Goal: Task Accomplishment & Management: Use online tool/utility

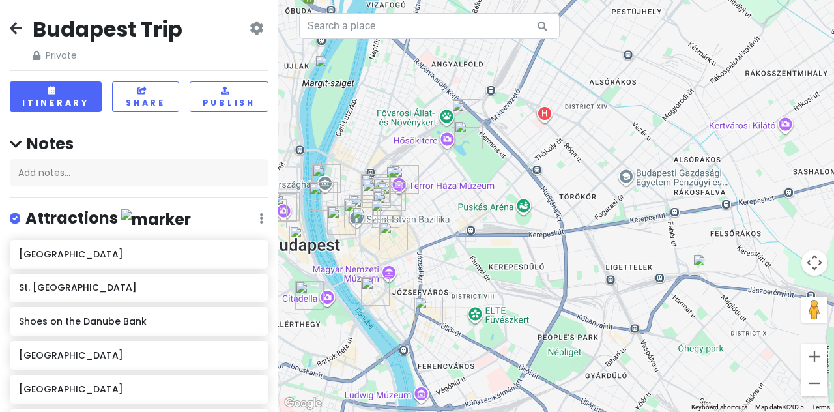
click at [414, 269] on img "Dreher Sörgyárak" at bounding box center [706, 267] width 39 height 39
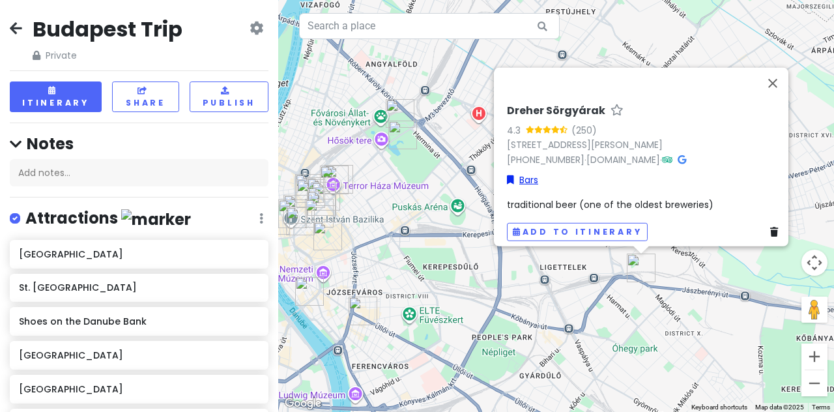
click at [414, 173] on link "Bars" at bounding box center [522, 180] width 31 height 14
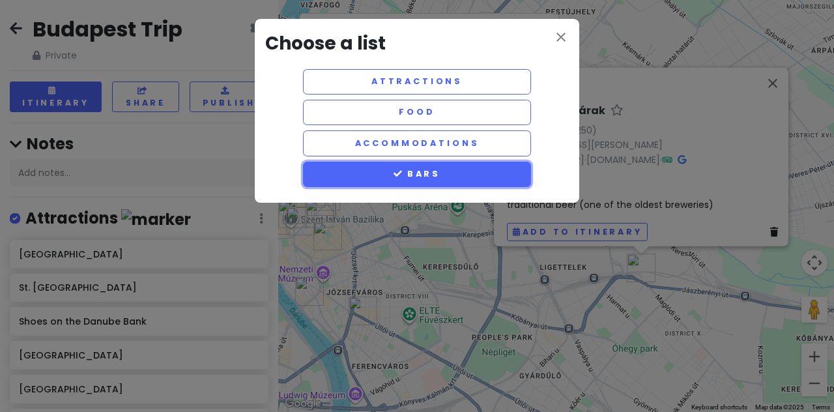
click at [414, 168] on button "Bars" at bounding box center [417, 174] width 228 height 25
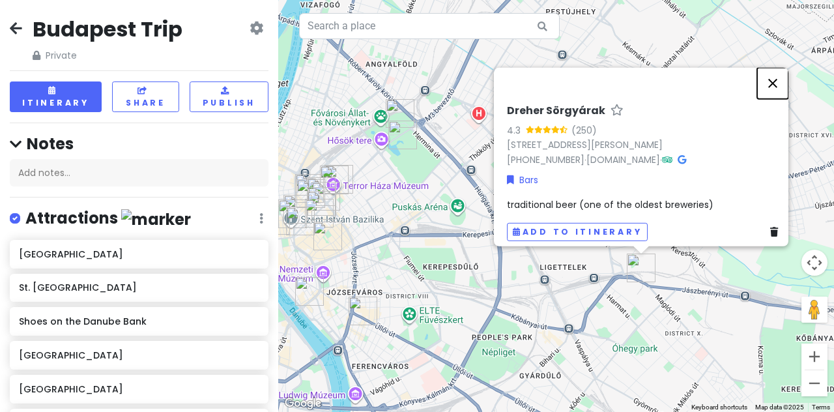
click at [414, 75] on button "Close" at bounding box center [772, 83] width 31 height 31
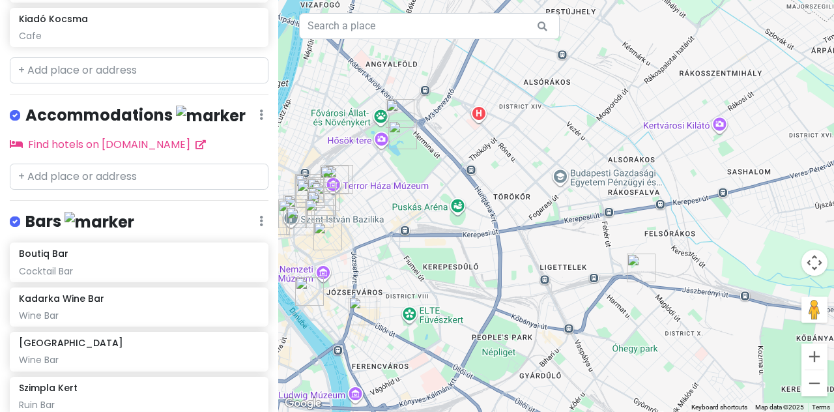
scroll to position [1039, 0]
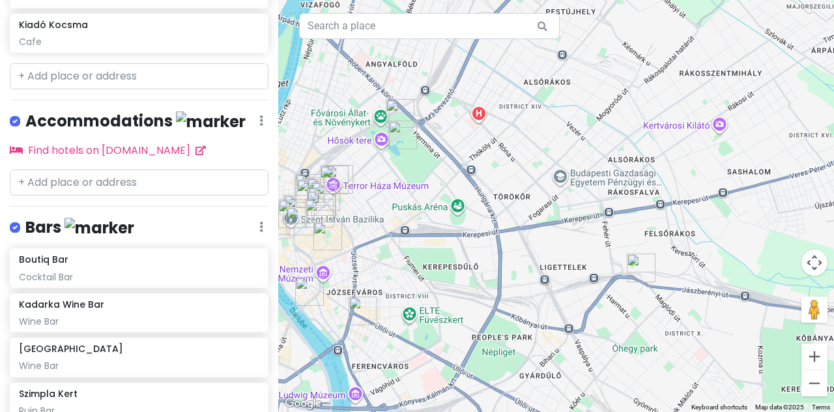
click at [249, 223] on div "[PERSON_NAME] Reorder Delete List" at bounding box center [139, 230] width 259 height 27
click at [259, 222] on icon at bounding box center [261, 227] width 4 height 10
click at [222, 261] on link "Edit" at bounding box center [222, 265] width 104 height 31
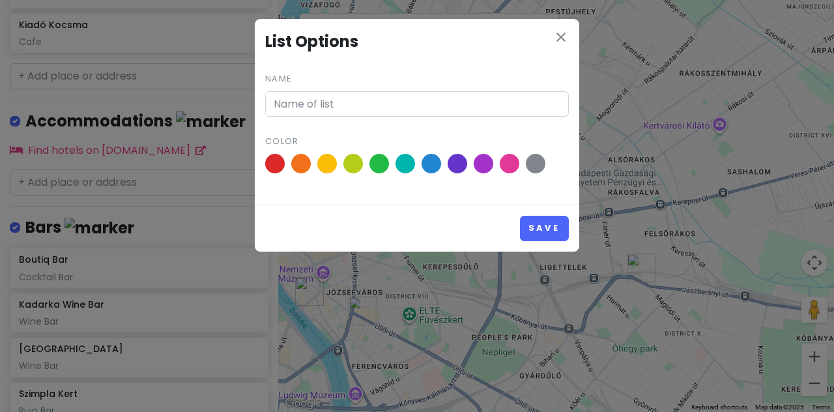
type input "Bars"
click at [414, 231] on button "Save" at bounding box center [544, 228] width 49 height 25
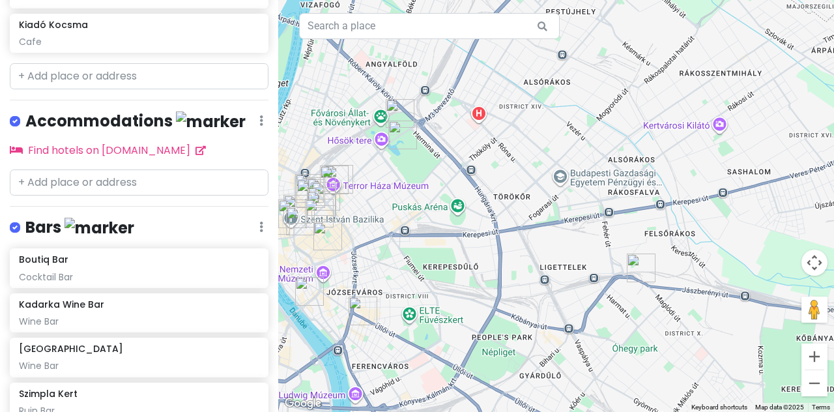
click at [332, 174] on img "Kiadó Kocsma" at bounding box center [321, 191] width 39 height 39
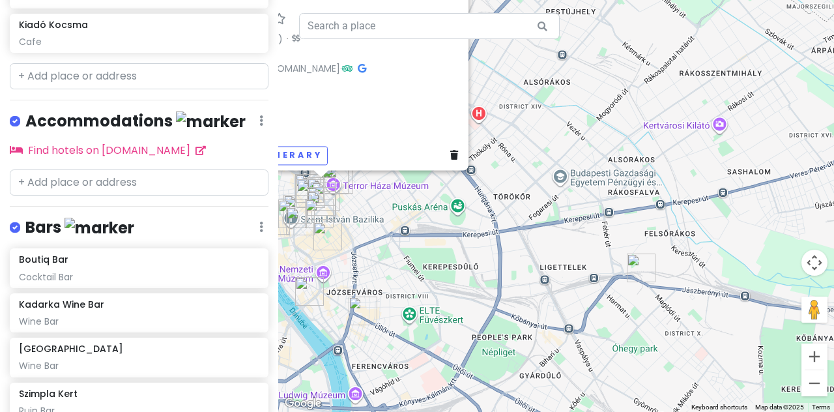
click at [319, 188] on img "Robert Capa Cafe" at bounding box center [321, 205] width 39 height 39
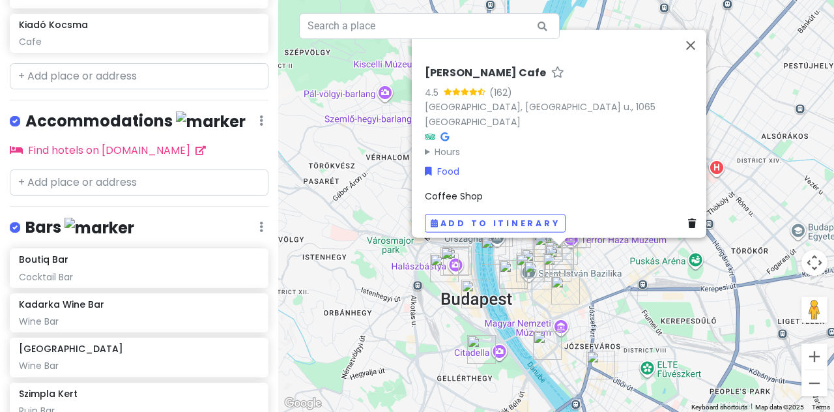
click at [414, 295] on img "Szimpla Kert" at bounding box center [565, 289] width 39 height 39
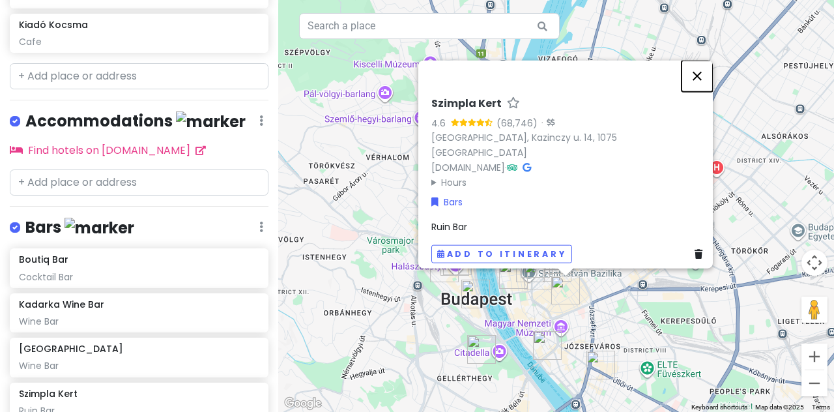
click at [414, 89] on button "Close" at bounding box center [697, 76] width 31 height 31
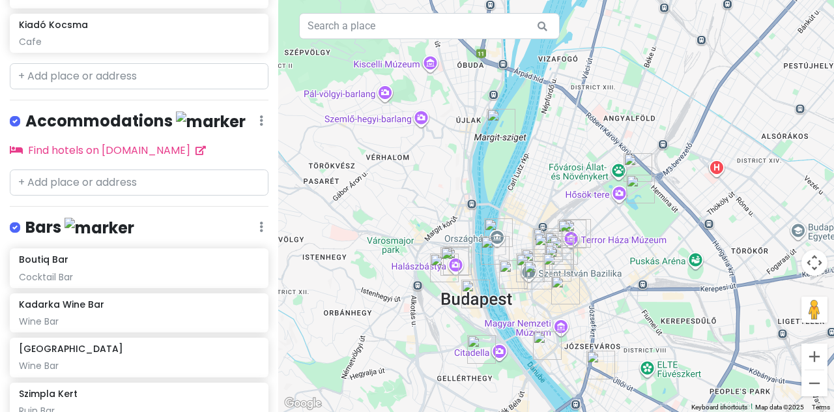
click at [414, 349] on img "Central Market Hall" at bounding box center [547, 345] width 39 height 39
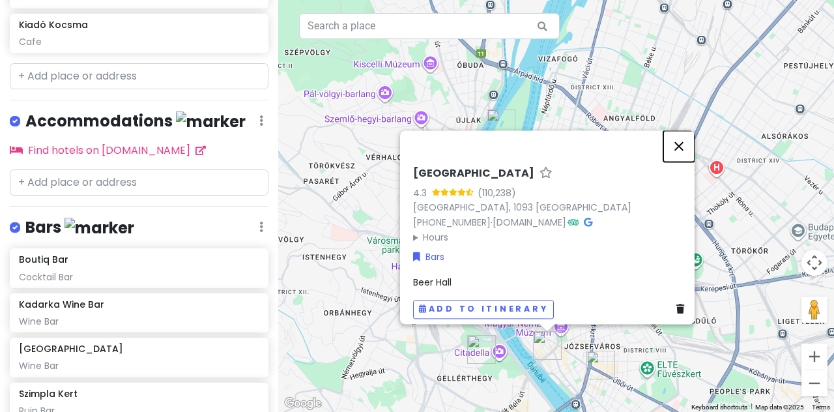
click at [414, 143] on button "Close" at bounding box center [678, 145] width 31 height 31
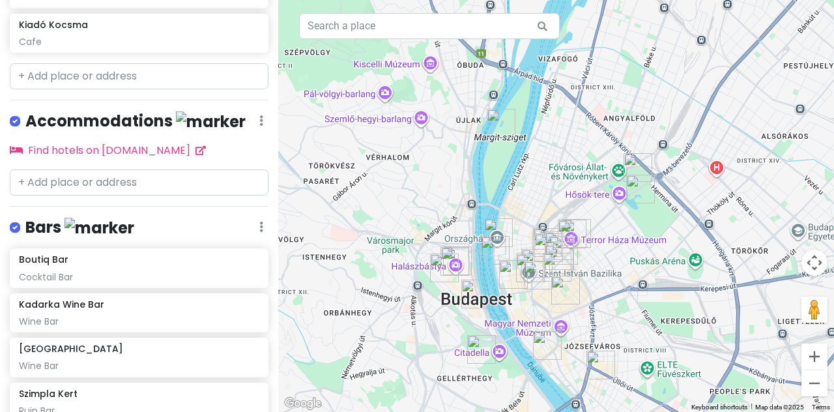
click at [414, 250] on img "Shoes on the Danube Bank" at bounding box center [495, 250] width 39 height 39
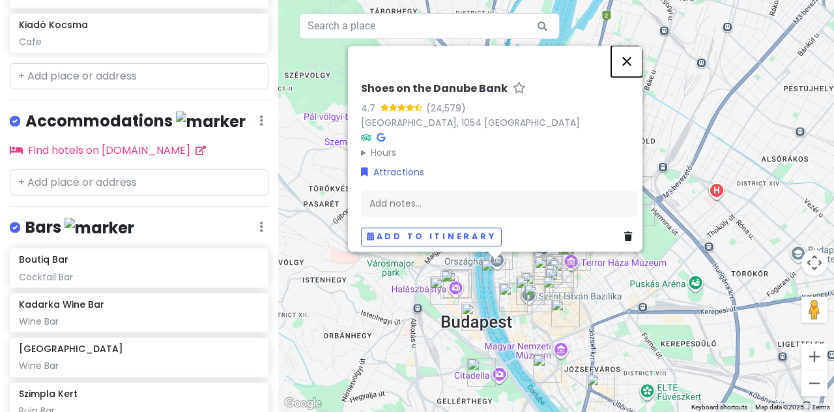
click at [414, 46] on button "Close" at bounding box center [626, 61] width 31 height 31
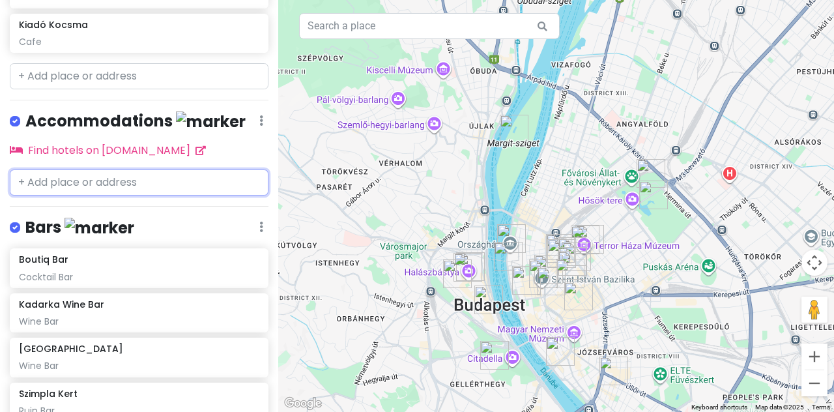
click at [86, 173] on input "text" at bounding box center [139, 182] width 259 height 26
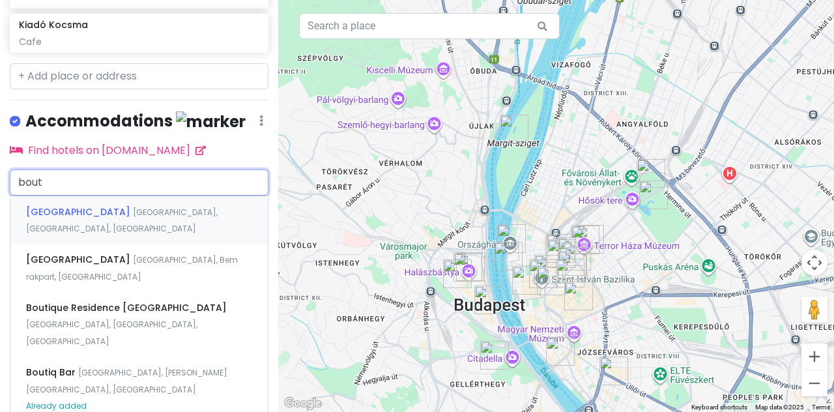
type input "bouti"
click at [96, 210] on span "[GEOGRAPHIC_DATA]" at bounding box center [79, 211] width 107 height 13
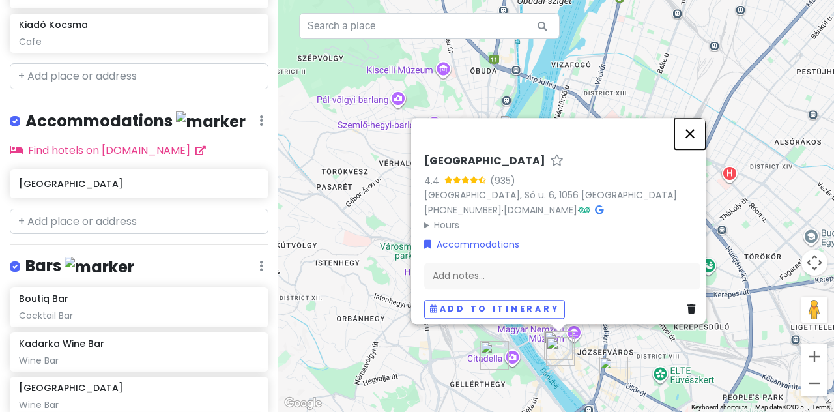
click at [414, 131] on button "Close" at bounding box center [689, 133] width 31 height 31
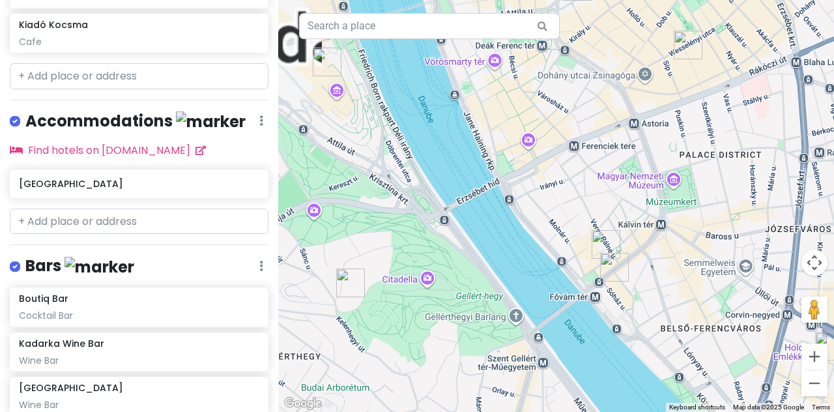
click at [414, 270] on img "Central Market Hall" at bounding box center [614, 267] width 39 height 39
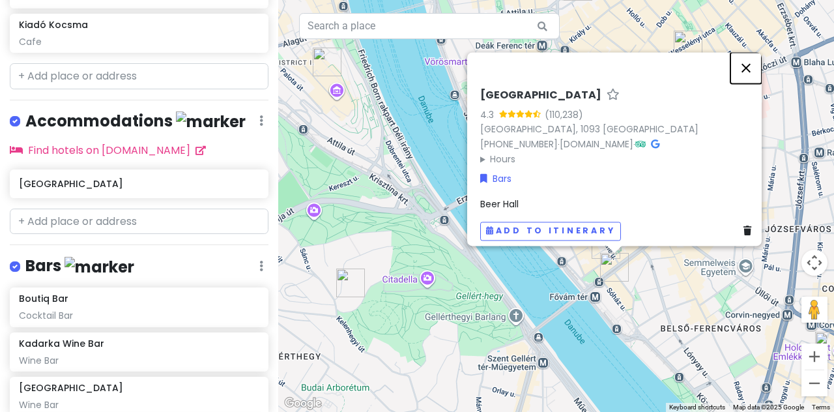
click at [414, 59] on button "Close" at bounding box center [745, 67] width 31 height 31
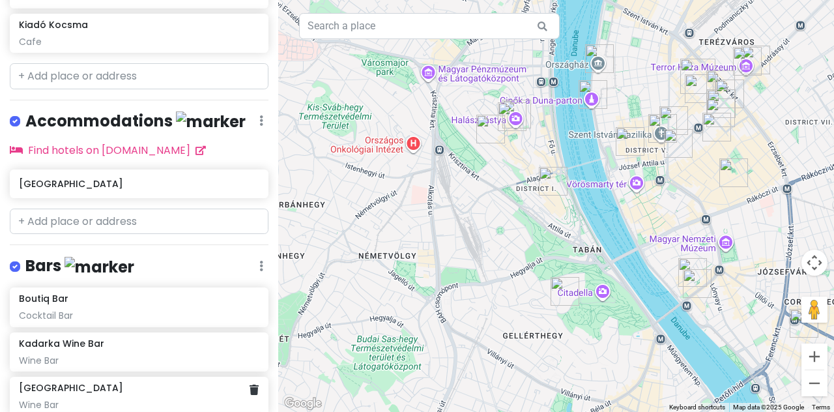
click at [15, 399] on div "Bortodoor City Wine Bar" at bounding box center [139, 396] width 259 height 39
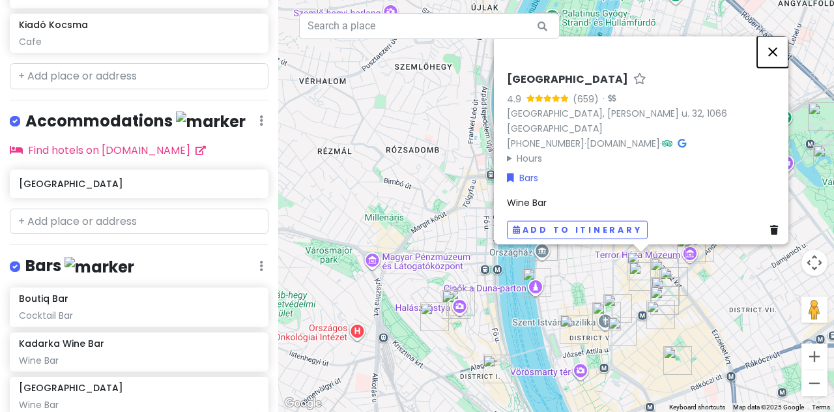
click at [414, 61] on button "Close" at bounding box center [772, 51] width 31 height 31
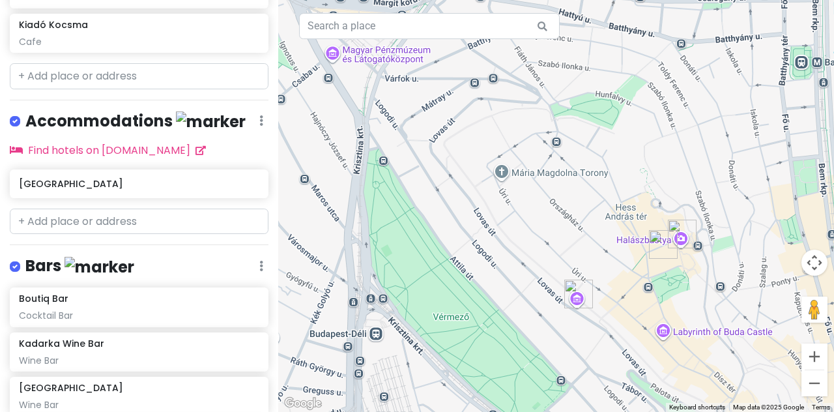
click at [414, 337] on div at bounding box center [556, 206] width 556 height 412
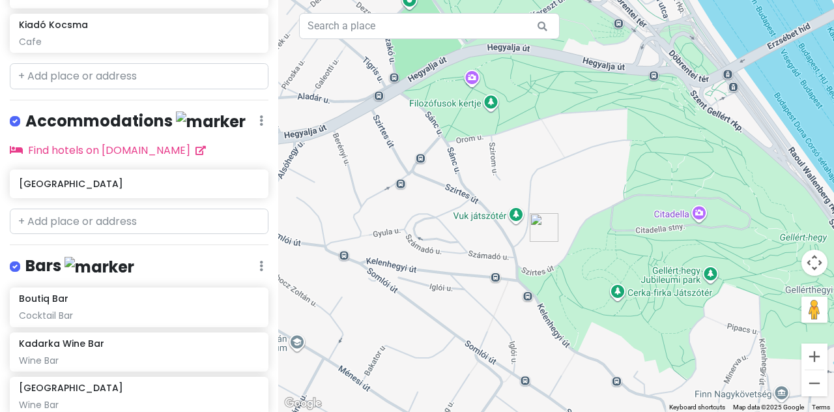
click at [414, 226] on img "Gellért Hill" at bounding box center [544, 227] width 39 height 39
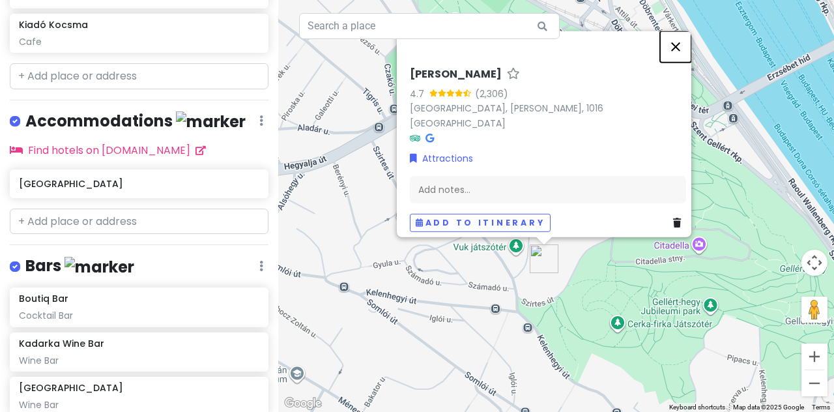
click at [414, 55] on button "Close" at bounding box center [675, 46] width 31 height 31
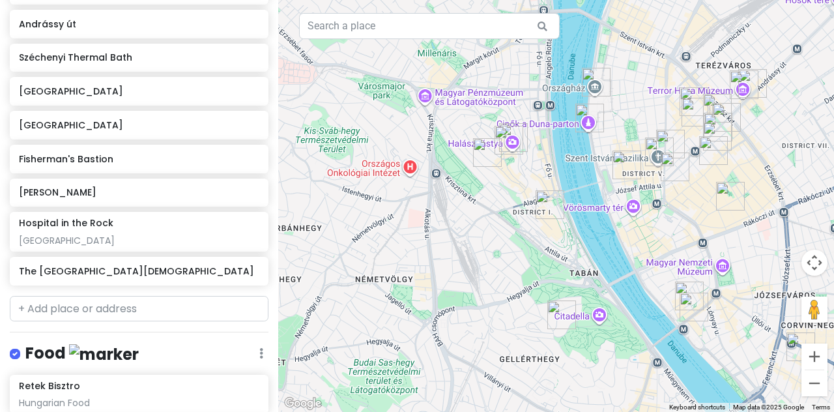
scroll to position [394, 0]
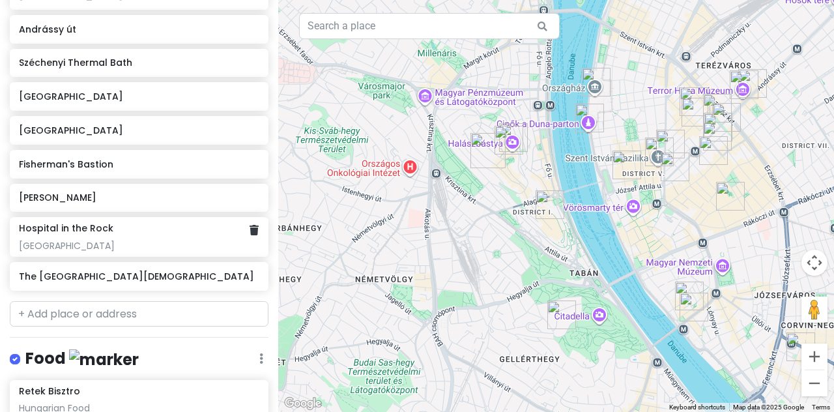
click at [100, 246] on div "[GEOGRAPHIC_DATA]" at bounding box center [139, 246] width 240 height 12
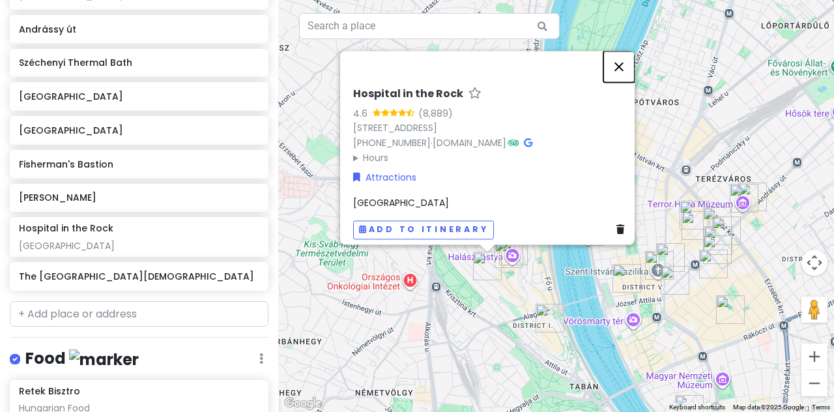
click at [414, 57] on button "Close" at bounding box center [618, 66] width 31 height 31
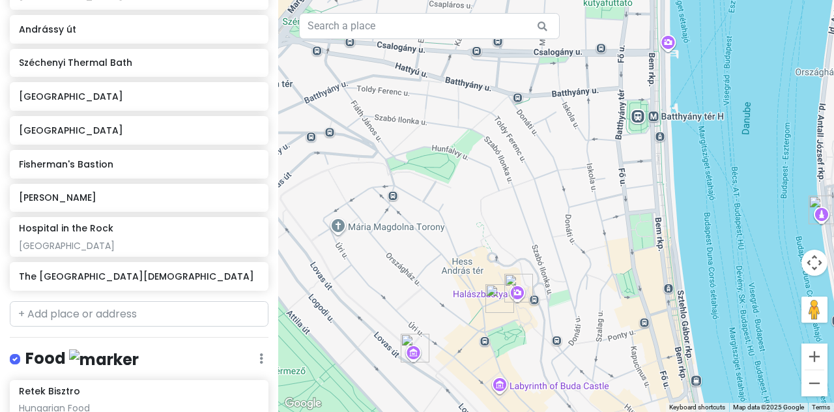
click at [414, 285] on img "The Church of Our Lady of Buda Castle" at bounding box center [499, 298] width 39 height 39
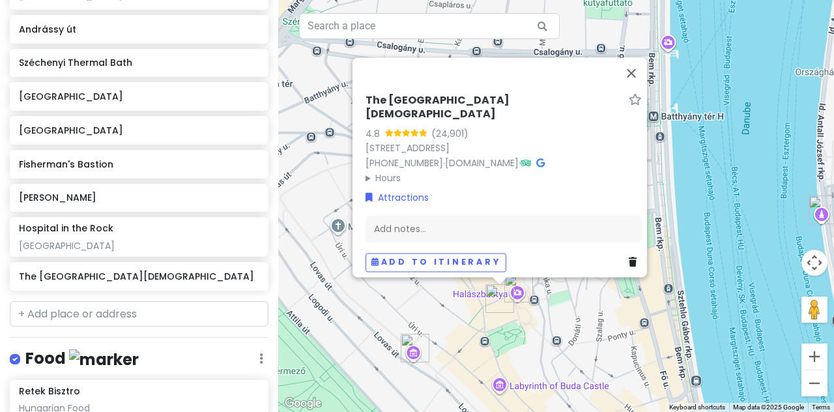
click at [411, 351] on img "Hospital in the Rock" at bounding box center [415, 347] width 39 height 39
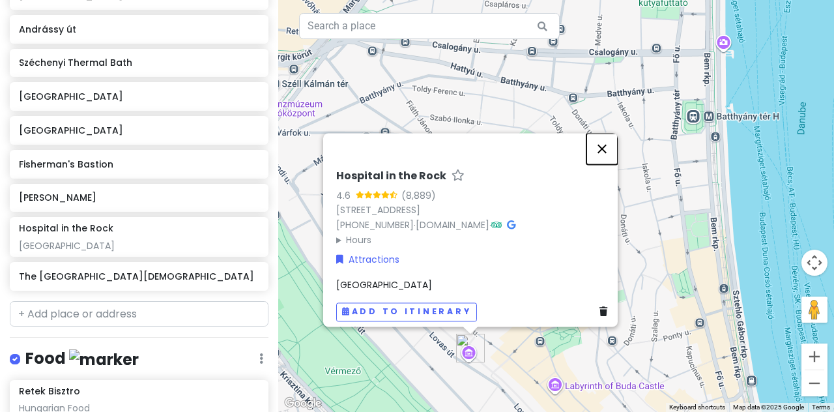
click at [414, 139] on button "Close" at bounding box center [601, 148] width 31 height 31
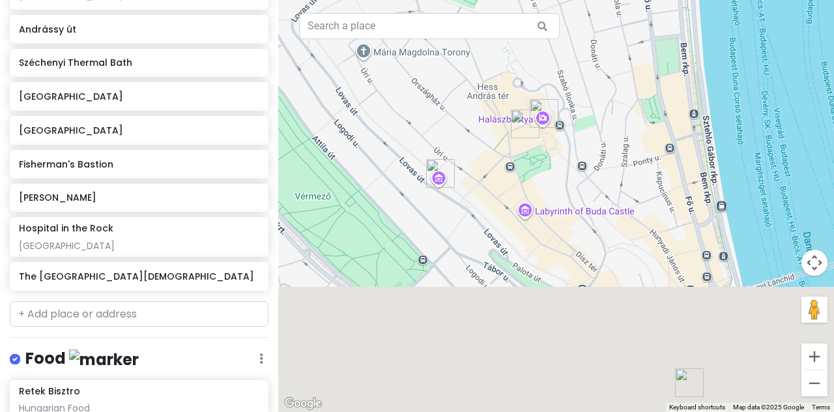
drag, startPoint x: 619, startPoint y: 269, endPoint x: 589, endPoint y: 91, distance: 180.4
click at [414, 91] on div at bounding box center [556, 206] width 556 height 412
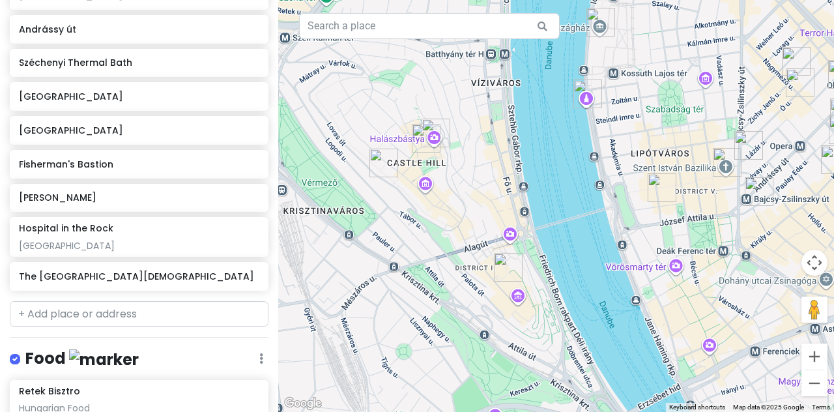
click at [414, 294] on div at bounding box center [556, 206] width 556 height 412
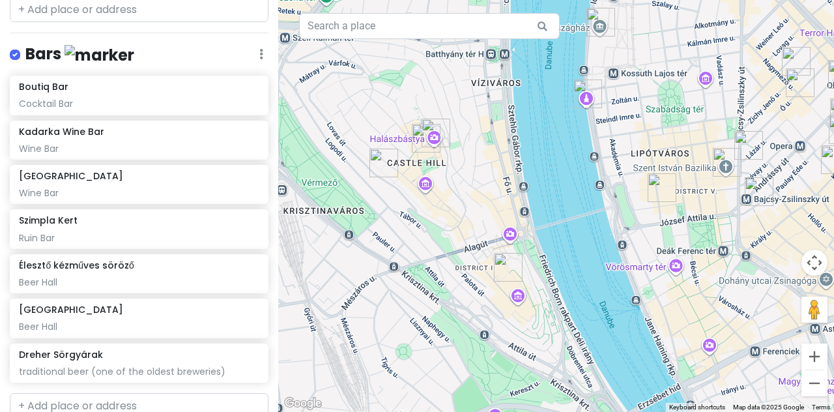
scroll to position [1299, 0]
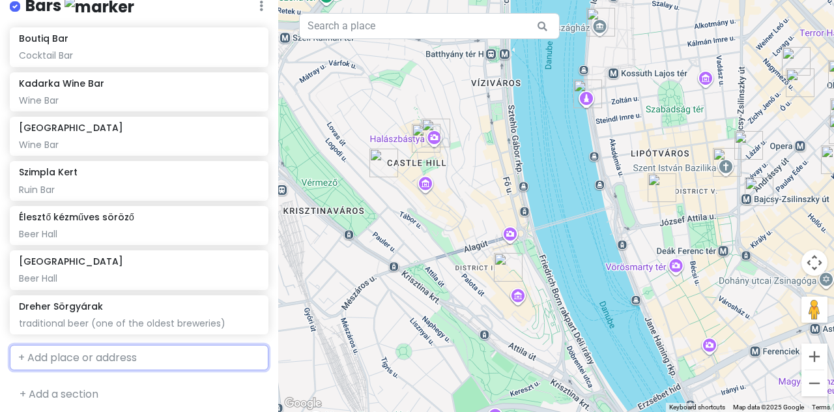
click at [130, 351] on input "text" at bounding box center [139, 358] width 259 height 26
type input "white raven"
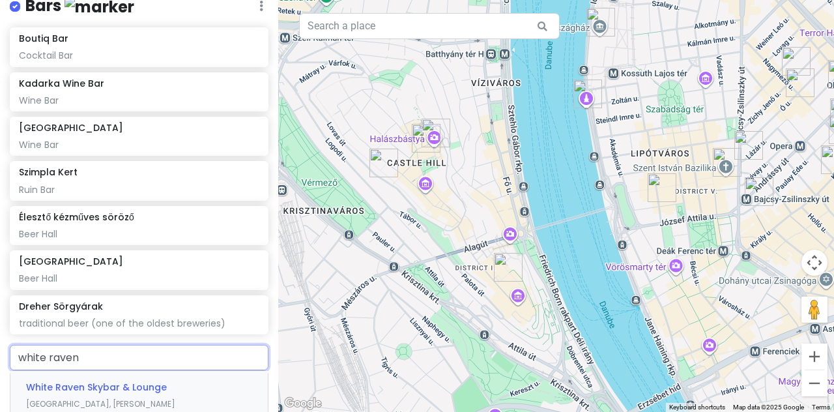
click at [124, 390] on div "White Raven Skybar & Lounge [GEOGRAPHIC_DATA], [PERSON_NAME][GEOGRAPHIC_DATA], …" at bounding box center [138, 403] width 257 height 65
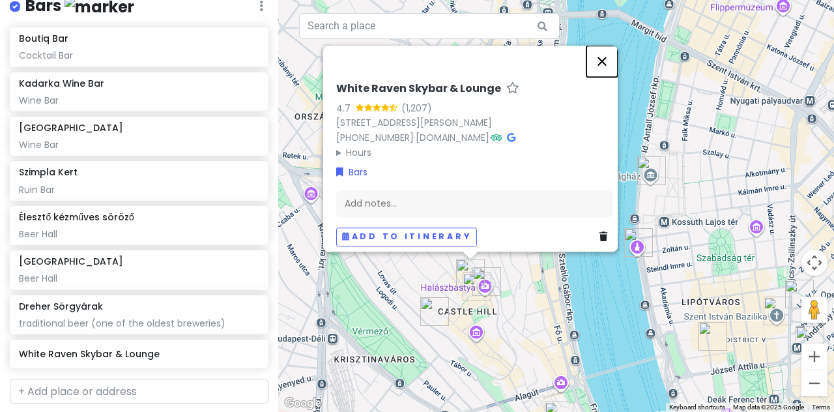
click at [414, 49] on button "Close" at bounding box center [601, 61] width 31 height 31
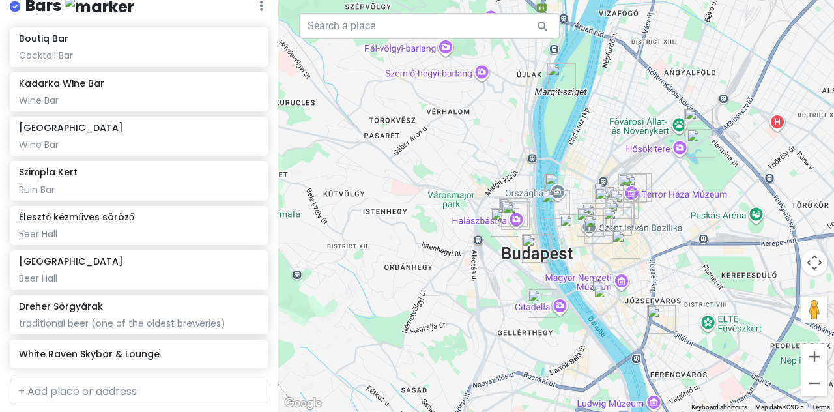
click at [414, 145] on img "Vajdahunyad Castle" at bounding box center [701, 143] width 39 height 39
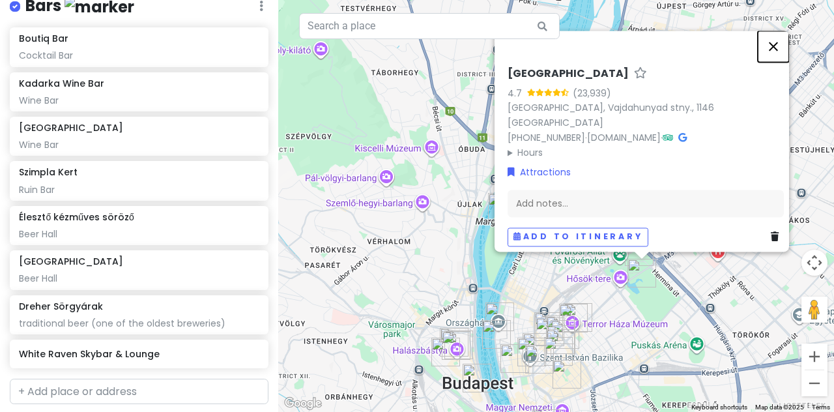
click at [414, 57] on button "Close" at bounding box center [773, 46] width 31 height 31
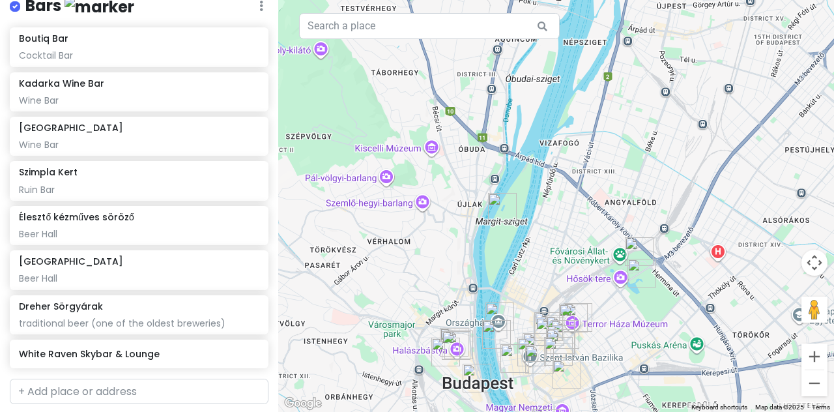
click at [414, 245] on img "Széchenyi Thermal Bath" at bounding box center [639, 251] width 39 height 39
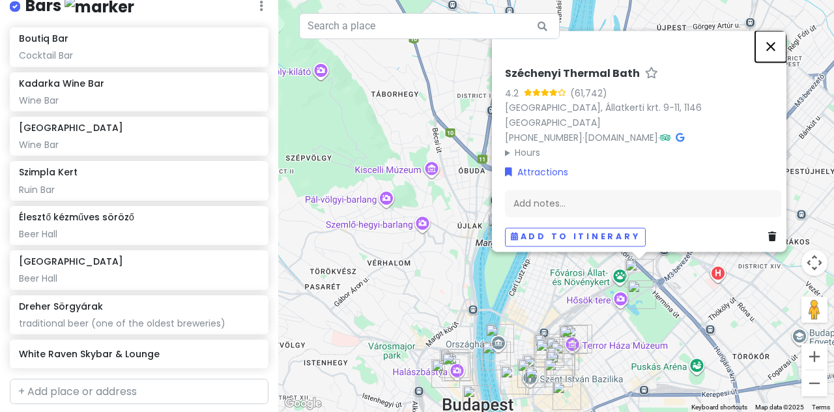
click at [414, 58] on button "Close" at bounding box center [770, 46] width 31 height 31
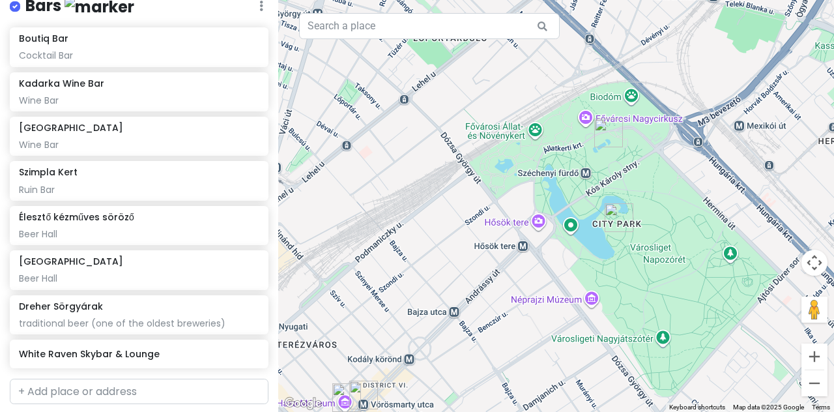
click at [414, 134] on img "Széchenyi Thermal Bath" at bounding box center [608, 132] width 39 height 39
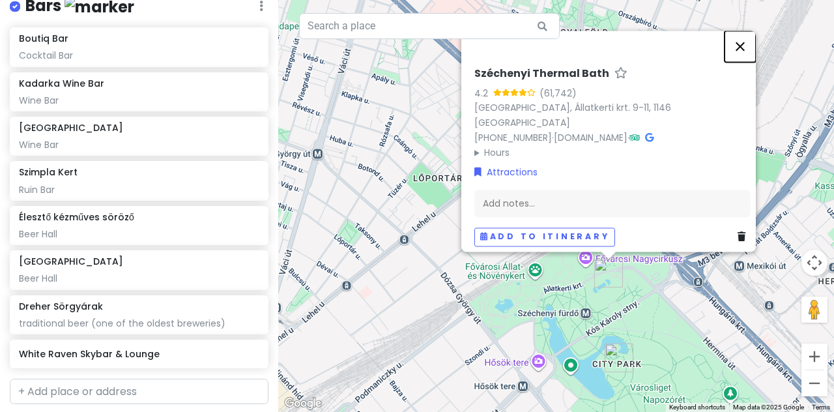
click at [414, 57] on button "Close" at bounding box center [740, 46] width 31 height 31
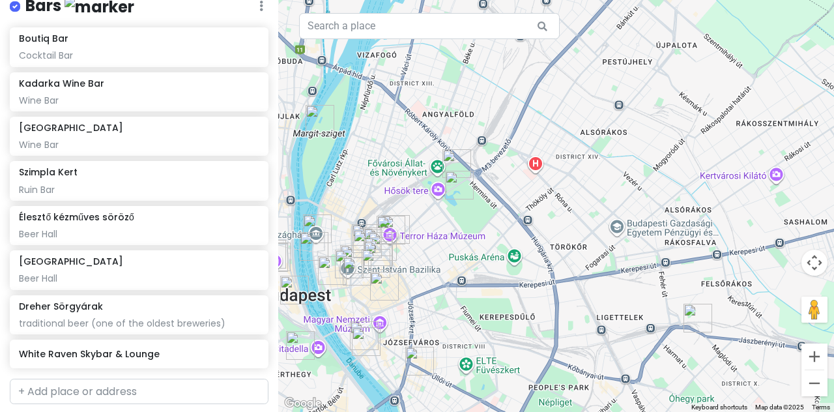
click at [414, 319] on img "Dreher Sörgyárak" at bounding box center [697, 317] width 39 height 39
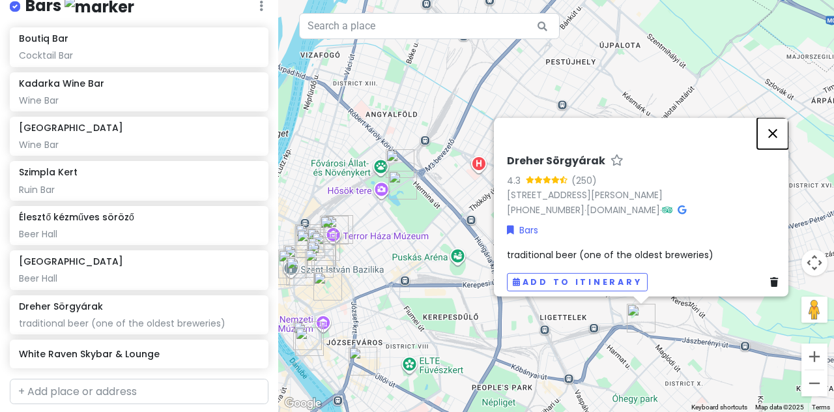
click at [414, 127] on button "Close" at bounding box center [772, 133] width 31 height 31
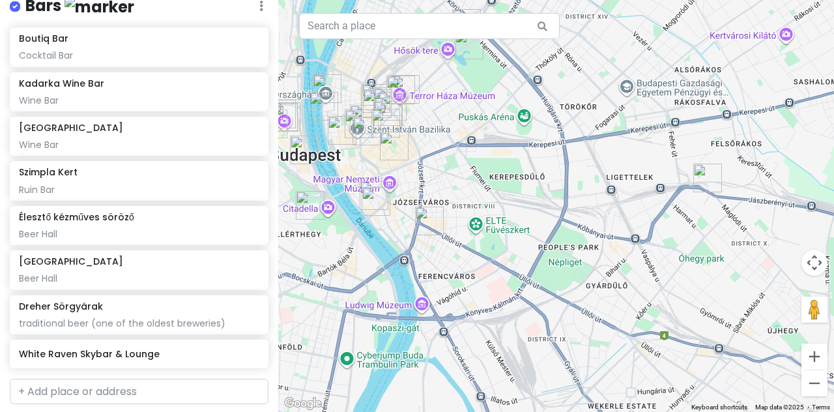
drag, startPoint x: 558, startPoint y: 184, endPoint x: 480, endPoint y: 203, distance: 79.8
click at [414, 203] on div at bounding box center [556, 206] width 556 height 412
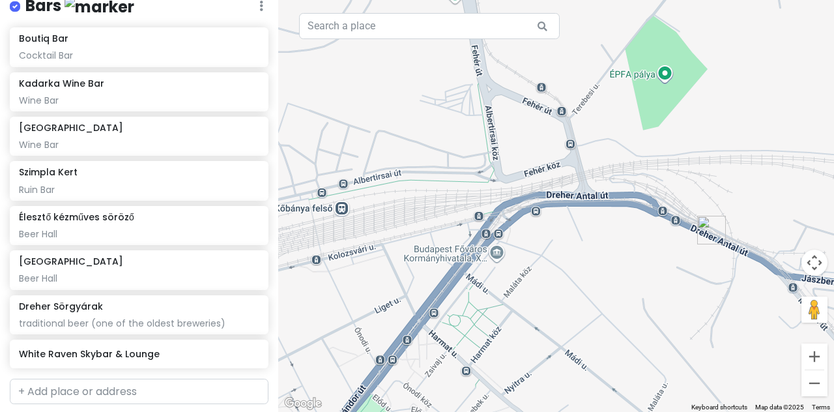
click at [414, 232] on img "Dreher Sörgyárak" at bounding box center [711, 229] width 39 height 39
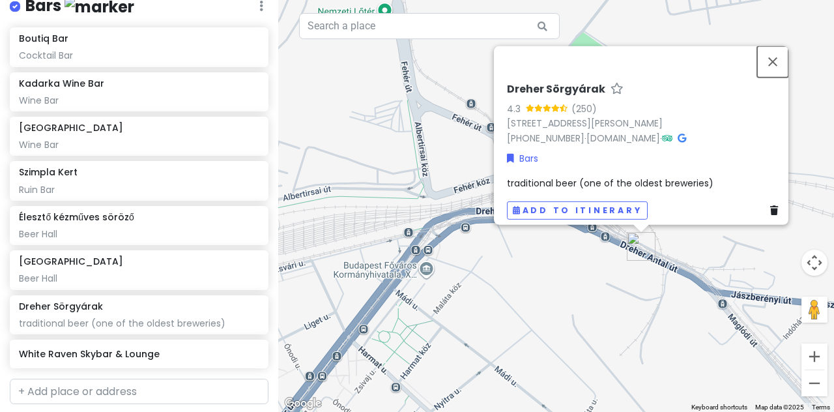
click at [414, 53] on button "Close" at bounding box center [772, 61] width 31 height 31
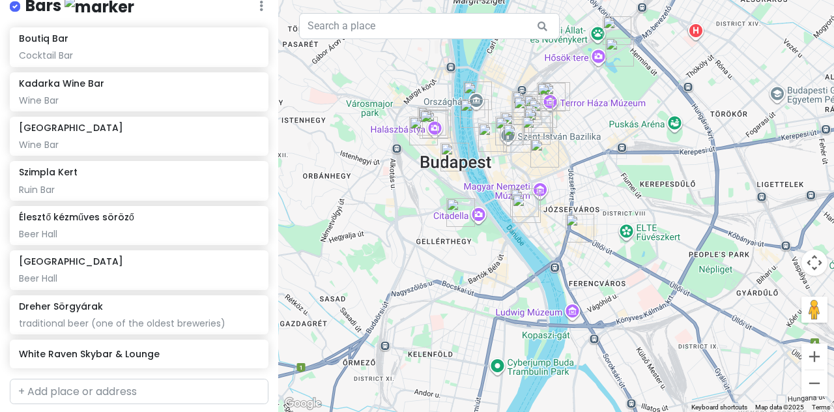
drag, startPoint x: 484, startPoint y: 170, endPoint x: 833, endPoint y: 244, distance: 357.1
click at [414, 244] on div at bounding box center [556, 206] width 556 height 412
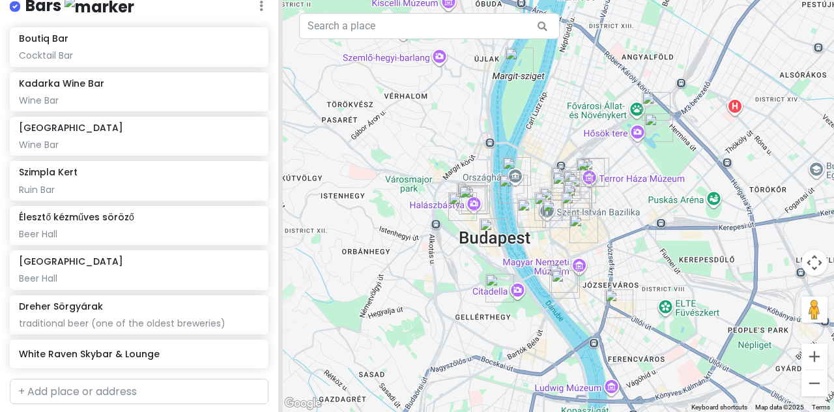
drag, startPoint x: 559, startPoint y: 177, endPoint x: 596, endPoint y: 244, distance: 77.0
click at [414, 244] on img "Szimpla Kert" at bounding box center [583, 228] width 39 height 39
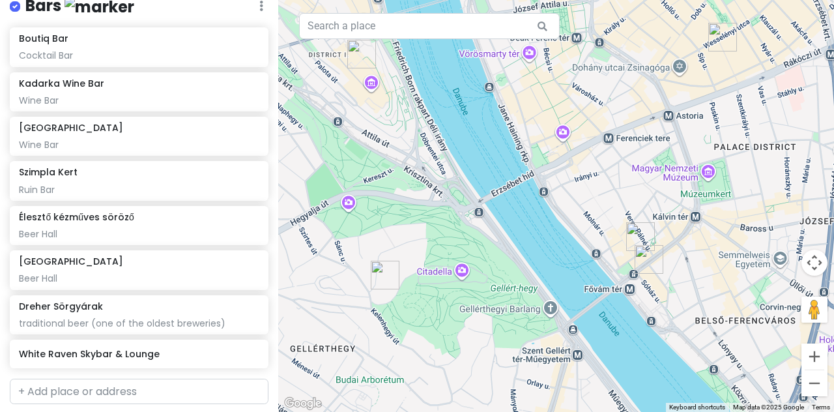
drag, startPoint x: 616, startPoint y: 324, endPoint x: 699, endPoint y: 278, distance: 94.2
click at [414, 278] on div at bounding box center [556, 206] width 556 height 412
click at [414, 231] on img "Boutique Hotel Budapest" at bounding box center [640, 236] width 39 height 39
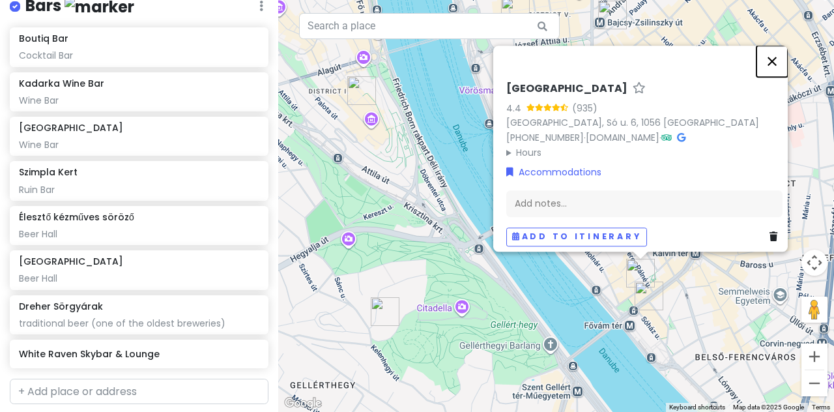
click at [414, 60] on button "Close" at bounding box center [771, 61] width 31 height 31
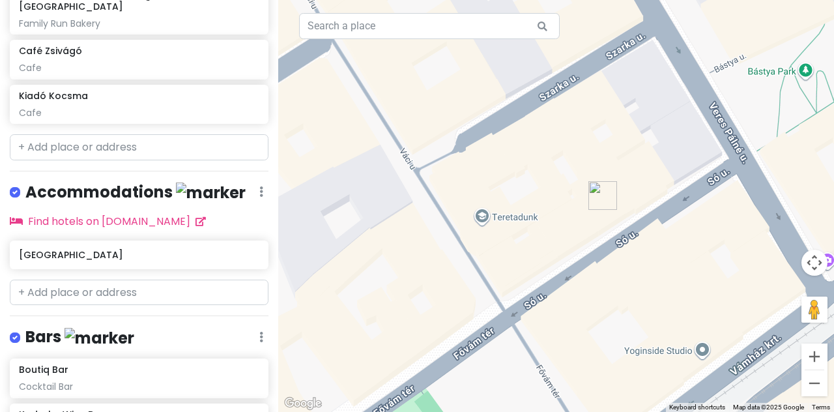
scroll to position [987, 0]
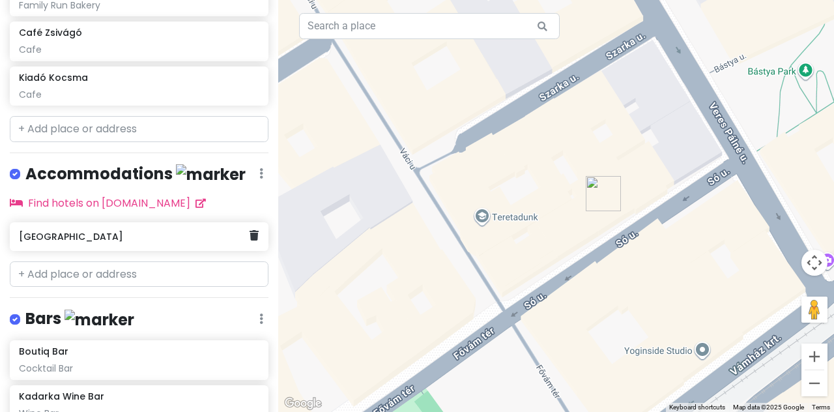
click at [85, 235] on h6 "[GEOGRAPHIC_DATA]" at bounding box center [134, 237] width 231 height 12
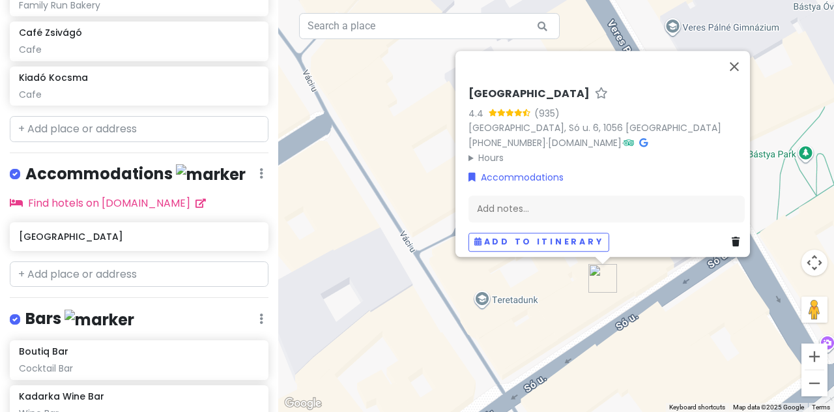
click at [414, 238] on icon at bounding box center [736, 242] width 8 height 9
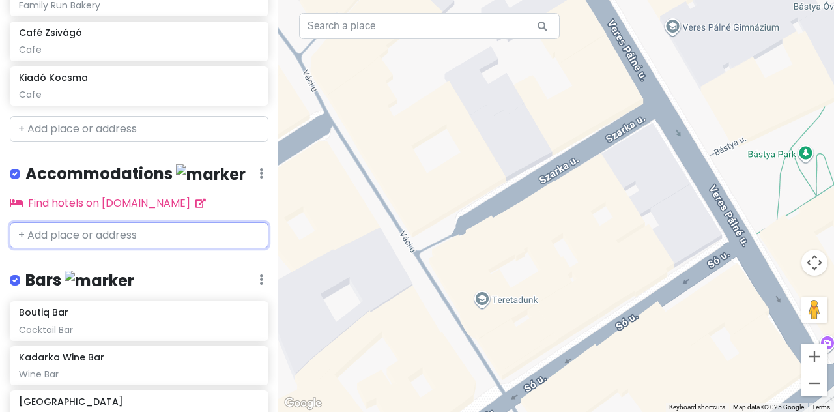
click at [130, 231] on input "text" at bounding box center [139, 235] width 259 height 26
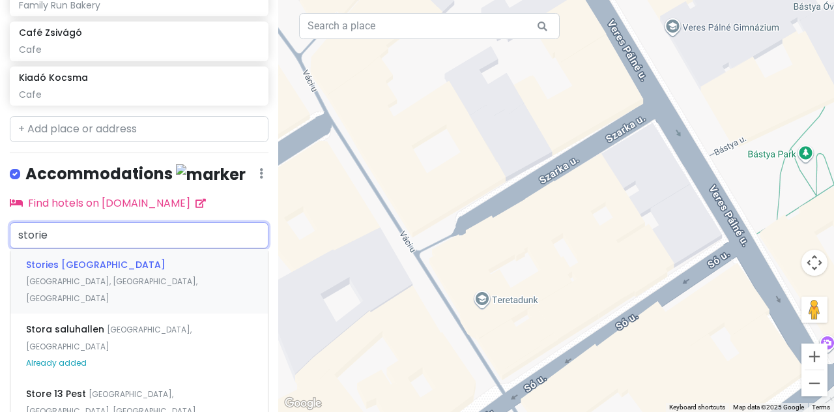
type input "stories"
click at [132, 266] on div "Stories [GEOGRAPHIC_DATA], [GEOGRAPHIC_DATA], [GEOGRAPHIC_DATA]" at bounding box center [138, 281] width 257 height 65
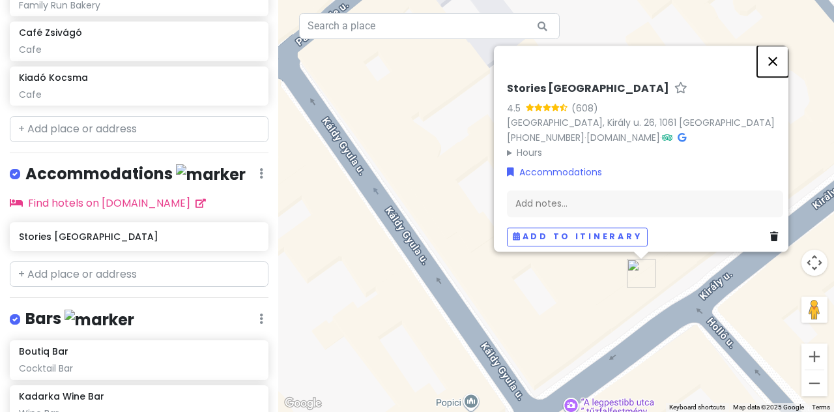
click at [414, 59] on button "Close" at bounding box center [772, 61] width 31 height 31
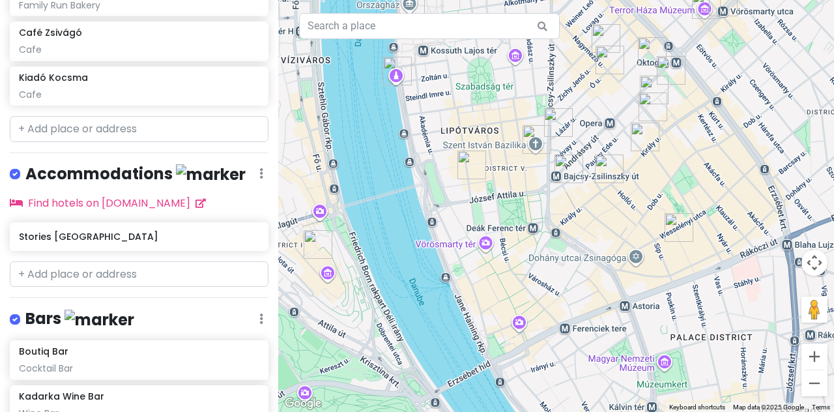
drag, startPoint x: 648, startPoint y: 190, endPoint x: 594, endPoint y: 208, distance: 56.5
click at [414, 208] on div at bounding box center [556, 206] width 556 height 412
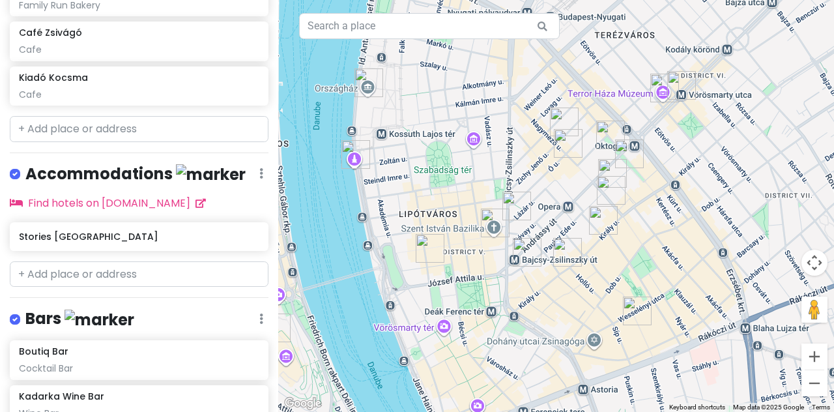
drag, startPoint x: 650, startPoint y: 152, endPoint x: 609, endPoint y: 274, distance: 128.2
click at [414, 274] on div at bounding box center [556, 206] width 556 height 412
click at [414, 88] on img "House of Terror Museum" at bounding box center [664, 87] width 39 height 39
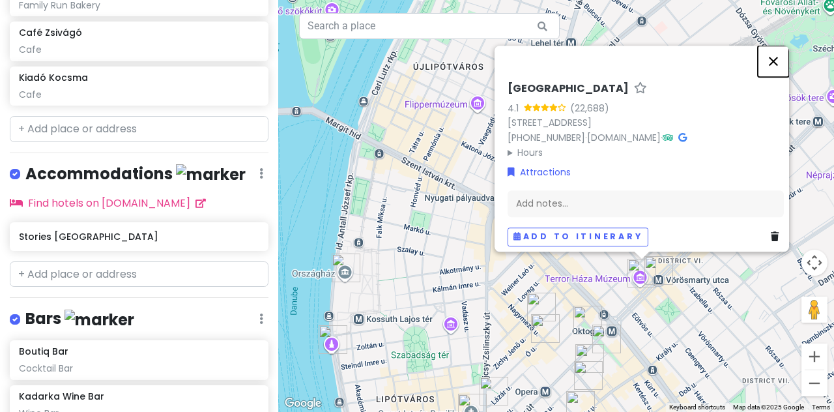
click at [414, 50] on button "Close" at bounding box center [773, 61] width 31 height 31
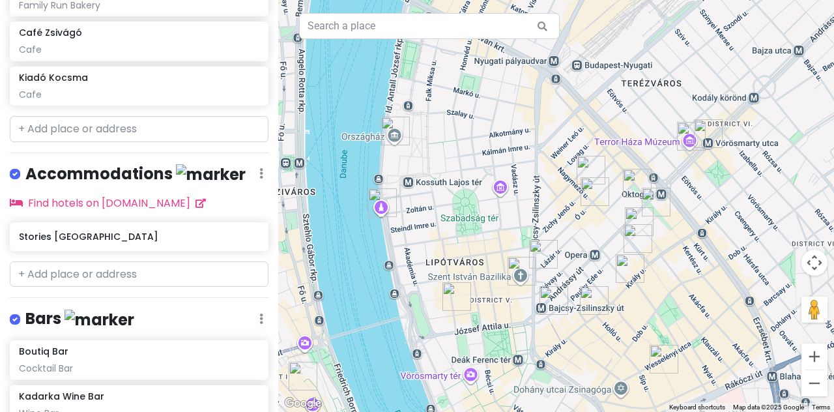
drag, startPoint x: 758, startPoint y: 211, endPoint x: 792, endPoint y: 78, distance: 137.2
click at [414, 78] on div at bounding box center [556, 206] width 556 height 412
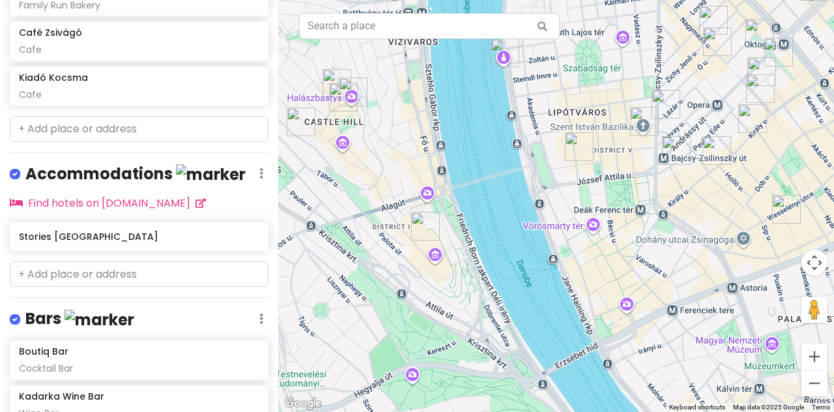
drag, startPoint x: 631, startPoint y: 144, endPoint x: 833, endPoint y: -38, distance: 272.7
click at [414, 0] on html "Budapest Trip Private Change Dates Make a Copy Delete Trip Go Pro ⚡️ Give Feedb…" at bounding box center [417, 206] width 834 height 412
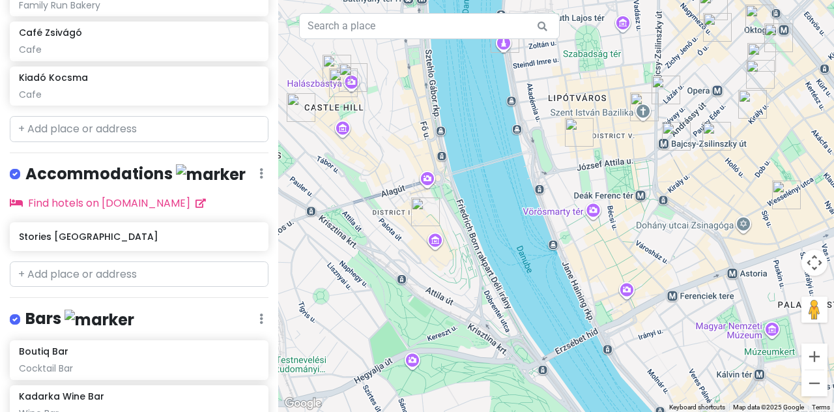
click at [414, 214] on div "To navigate, press the arrow keys." at bounding box center [556, 206] width 556 height 412
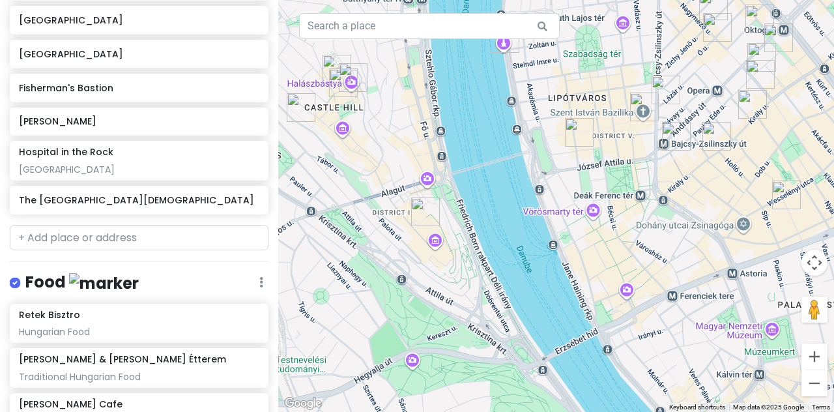
scroll to position [444, 0]
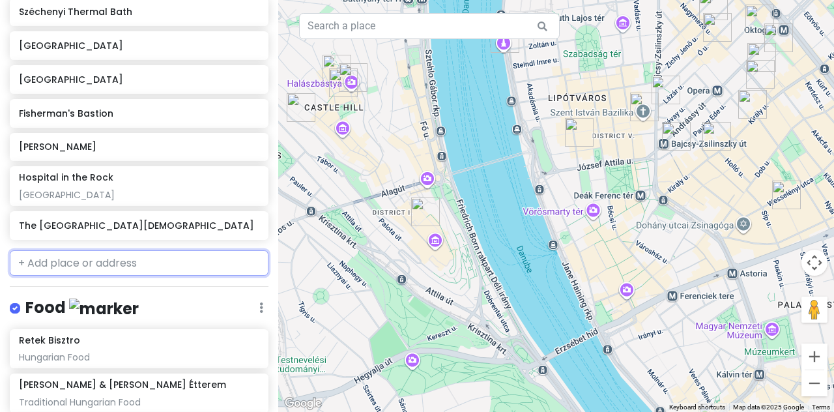
click at [108, 270] on input "text" at bounding box center [139, 263] width 259 height 26
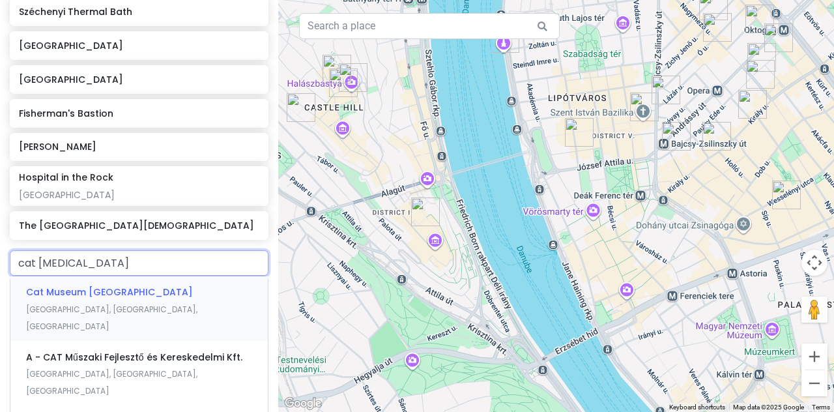
type input "cat museu"
click at [100, 289] on span "Cat Museum [GEOGRAPHIC_DATA]" at bounding box center [109, 291] width 167 height 13
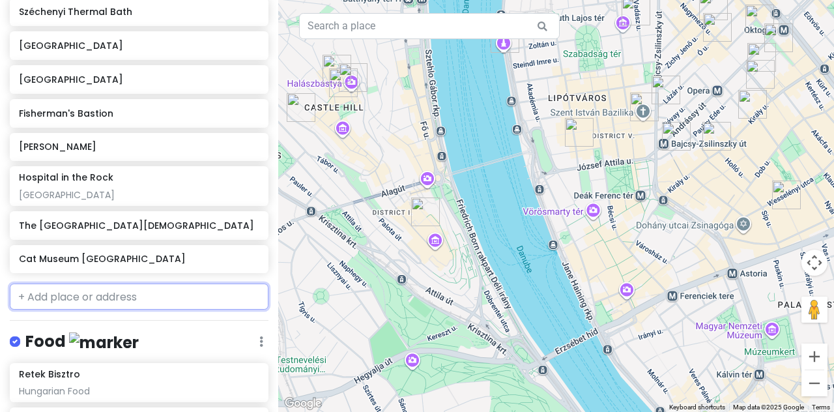
scroll to position [478, 0]
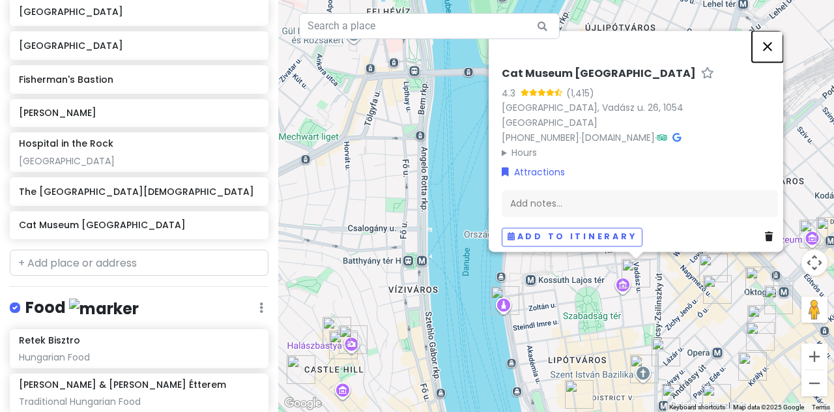
click at [414, 59] on button "Close" at bounding box center [767, 46] width 31 height 31
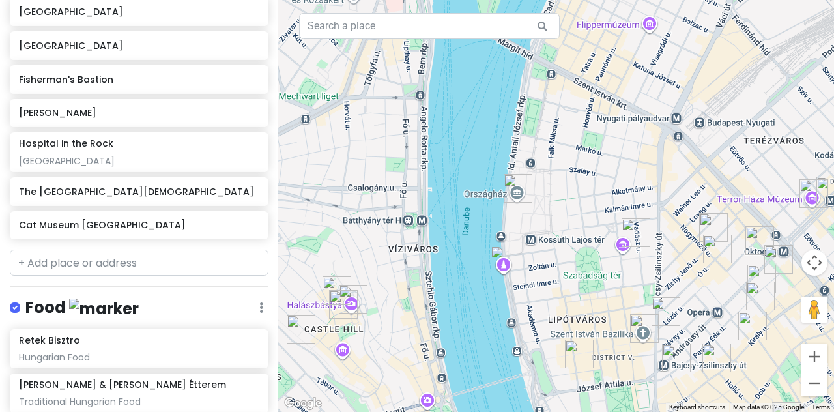
drag, startPoint x: 646, startPoint y: 291, endPoint x: 645, endPoint y: 273, distance: 18.3
click at [414, 274] on div at bounding box center [556, 206] width 556 height 412
click at [414, 233] on img "Cat Museum Budapest" at bounding box center [635, 231] width 39 height 39
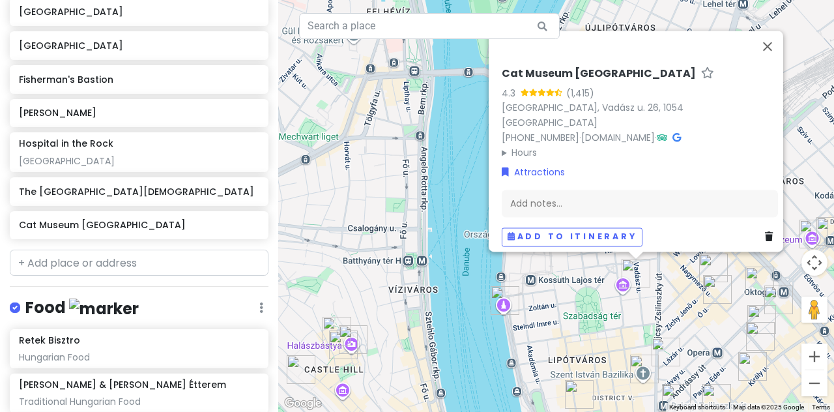
click at [414, 233] on icon at bounding box center [769, 237] width 8 height 9
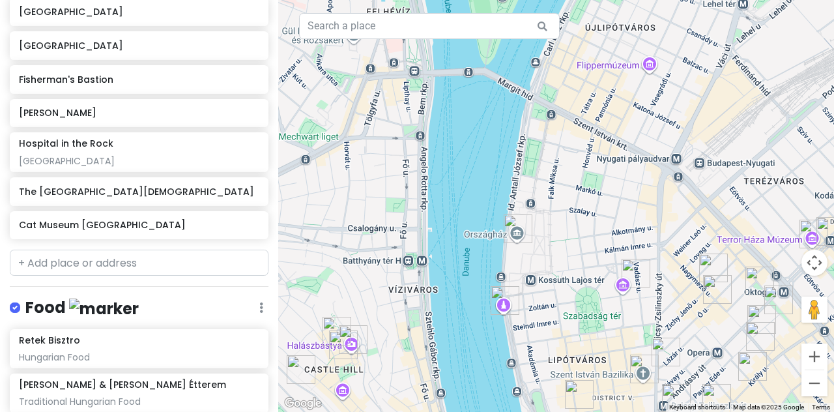
scroll to position [444, 0]
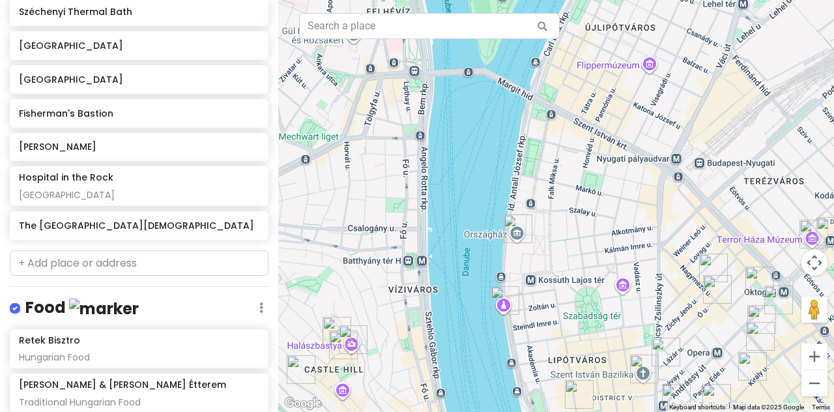
click at [414, 72] on div "To navigate, press the arrow keys." at bounding box center [556, 206] width 556 height 412
click at [414, 66] on div at bounding box center [556, 206] width 556 height 412
click at [125, 265] on input "text" at bounding box center [139, 263] width 259 height 26
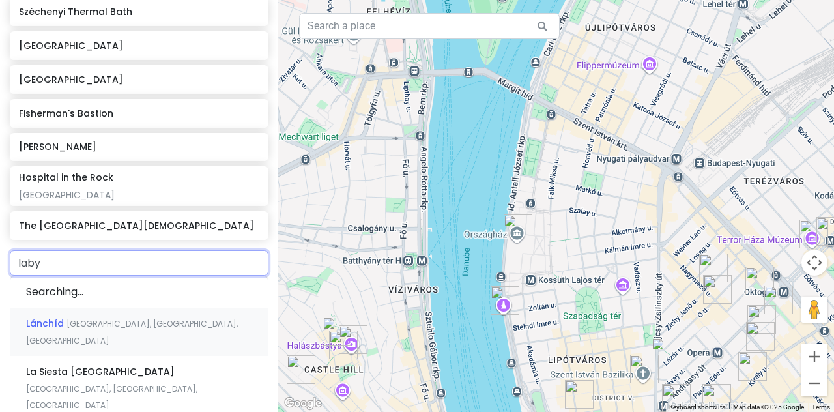
type input "labyr"
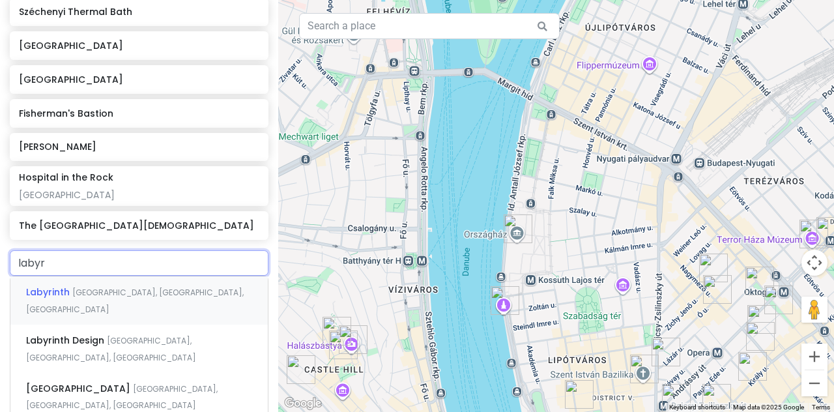
click at [132, 295] on span "[GEOGRAPHIC_DATA], [GEOGRAPHIC_DATA], [GEOGRAPHIC_DATA]" at bounding box center [135, 301] width 218 height 28
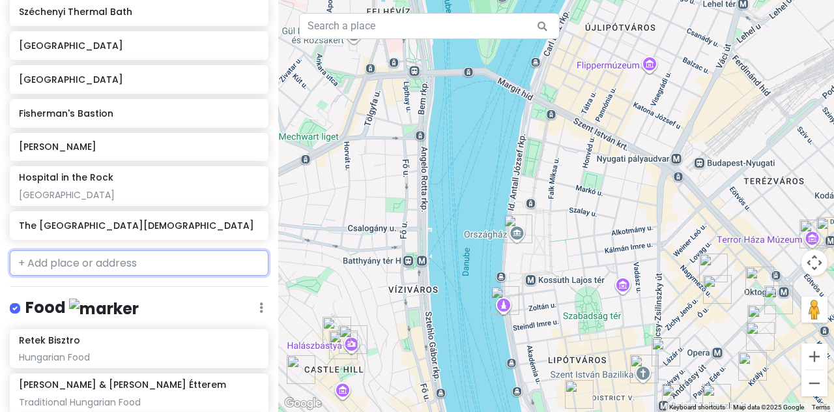
scroll to position [478, 0]
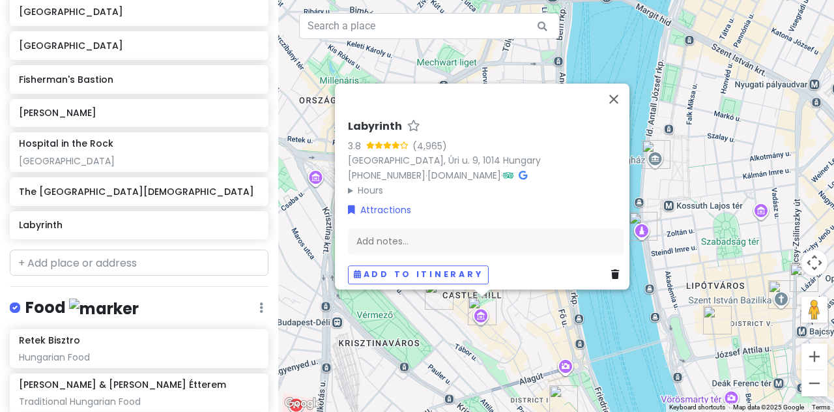
drag, startPoint x: 395, startPoint y: 347, endPoint x: 425, endPoint y: 306, distance: 51.4
click at [414, 306] on div "Labyrinth 3.8 (4,965) [GEOGRAPHIC_DATA], Úri u. 9, [GEOGRAPHIC_DATA] [PHONE_NUM…" at bounding box center [556, 206] width 556 height 412
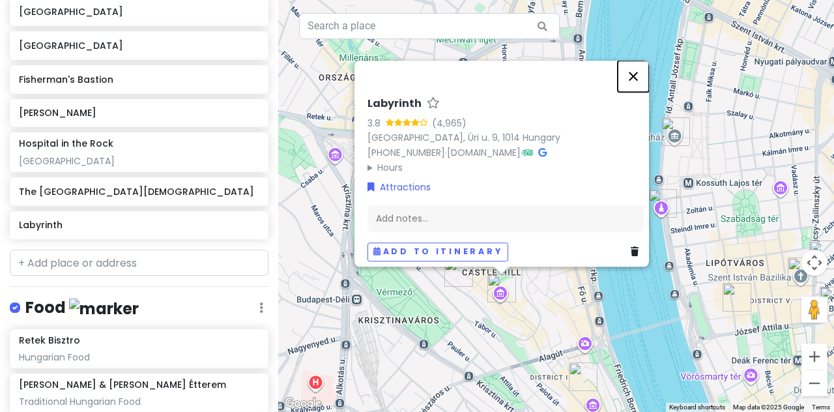
click at [414, 65] on button "Close" at bounding box center [633, 76] width 31 height 31
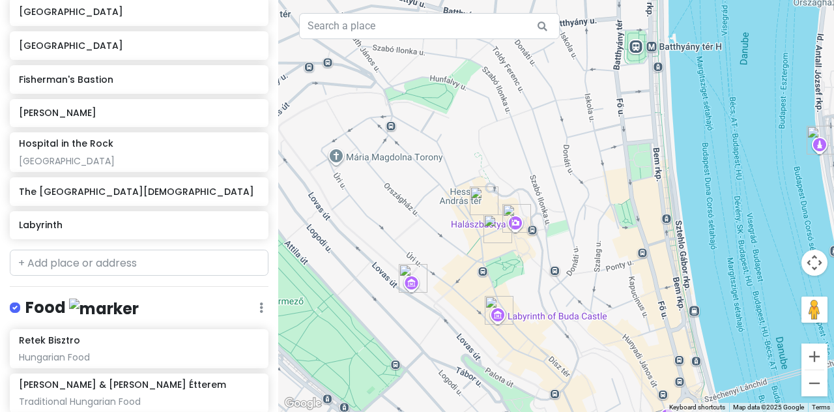
click at [414, 197] on img "White Raven Skybar & Lounge" at bounding box center [484, 200] width 39 height 39
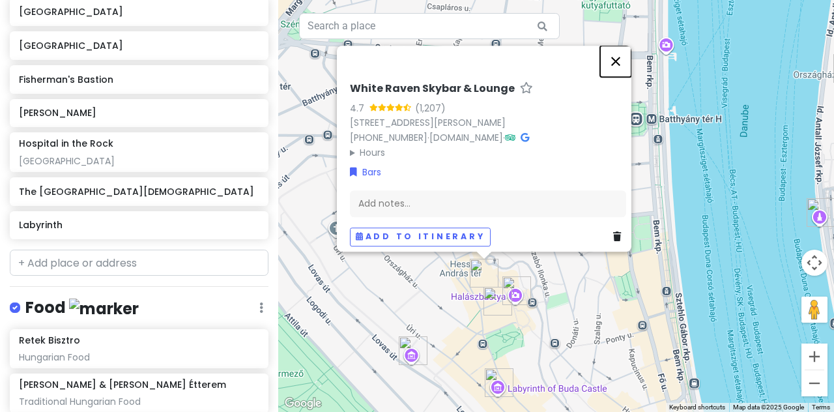
click at [414, 55] on button "Close" at bounding box center [615, 61] width 31 height 31
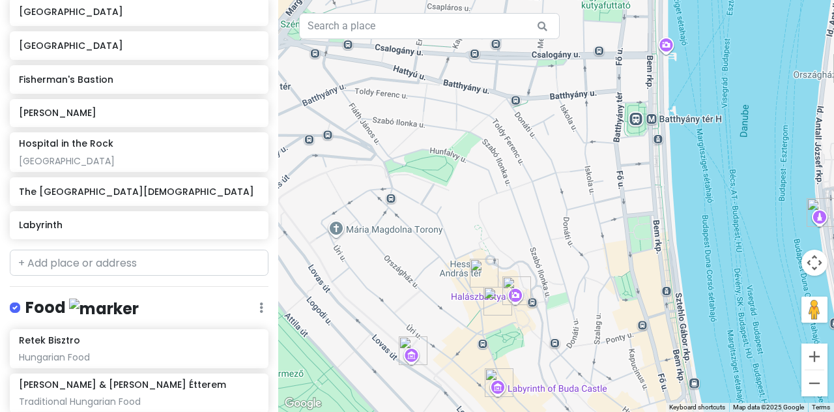
click at [414, 50] on div "To navigate, press the arrow keys." at bounding box center [556, 206] width 556 height 412
click at [410, 349] on img "Hospital in the Rock" at bounding box center [413, 350] width 39 height 39
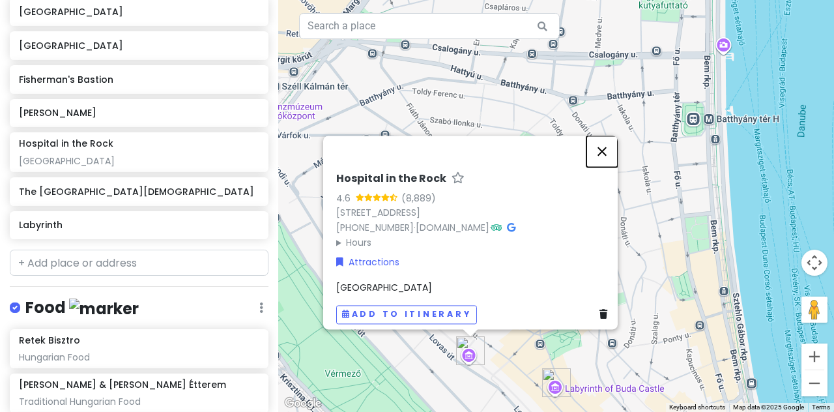
click at [414, 144] on button "Close" at bounding box center [601, 151] width 31 height 31
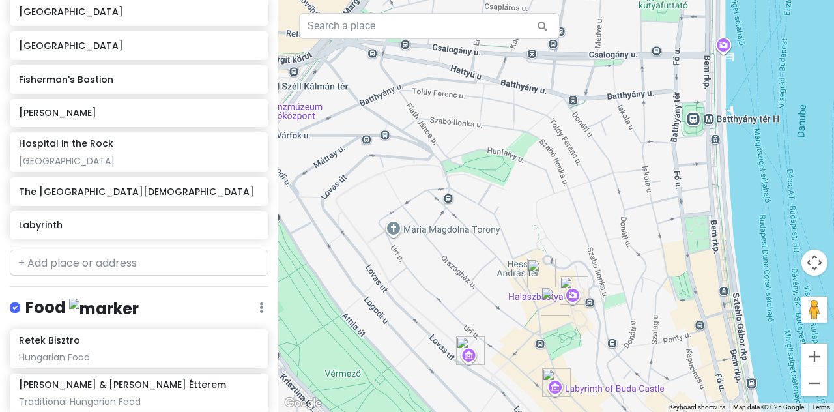
click at [414, 266] on img "White Raven Skybar & Lounge" at bounding box center [541, 272] width 39 height 39
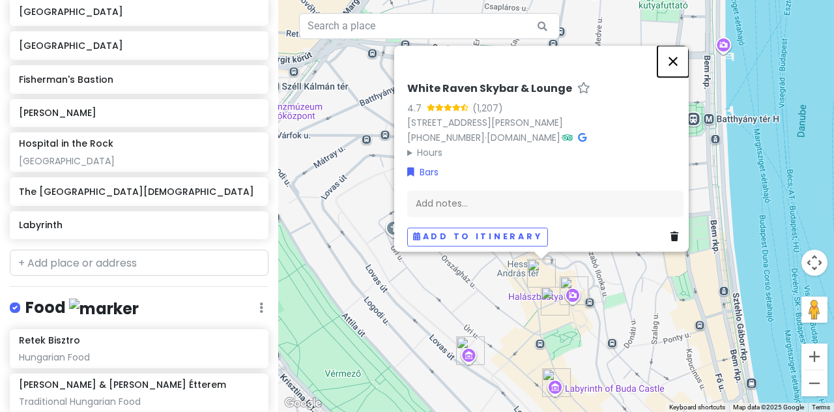
click at [414, 54] on button "Close" at bounding box center [672, 61] width 31 height 31
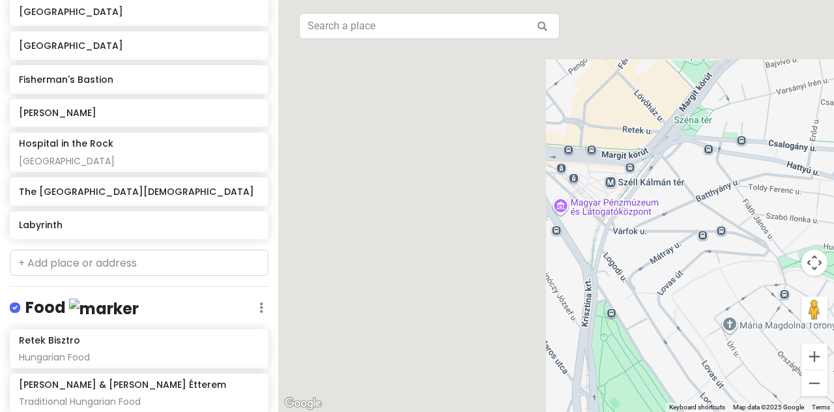
drag, startPoint x: 456, startPoint y: 128, endPoint x: 800, endPoint y: 224, distance: 357.3
click at [414, 224] on div "To navigate, press the arrow keys." at bounding box center [556, 206] width 556 height 412
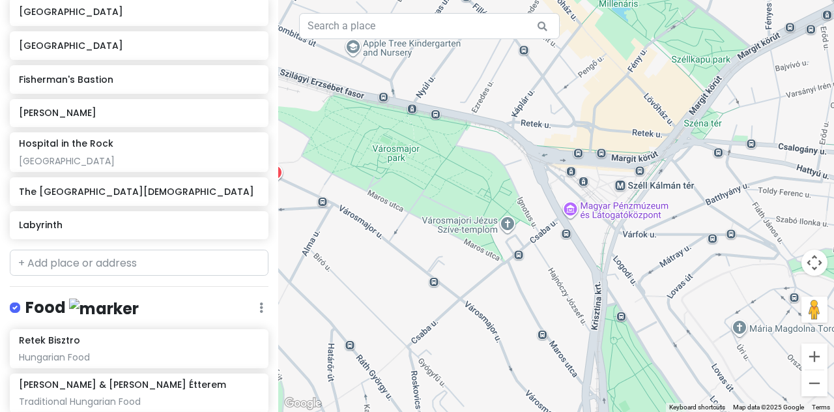
click at [414, 214] on div at bounding box center [556, 206] width 556 height 412
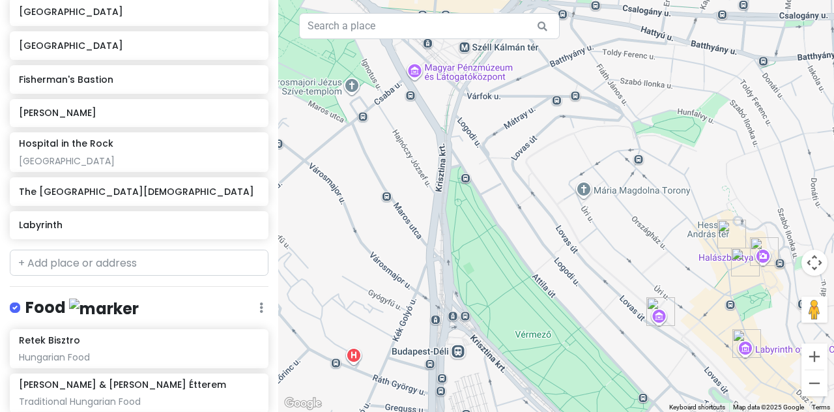
drag, startPoint x: 715, startPoint y: 272, endPoint x: 559, endPoint y: 134, distance: 208.7
click at [414, 134] on div at bounding box center [556, 206] width 556 height 412
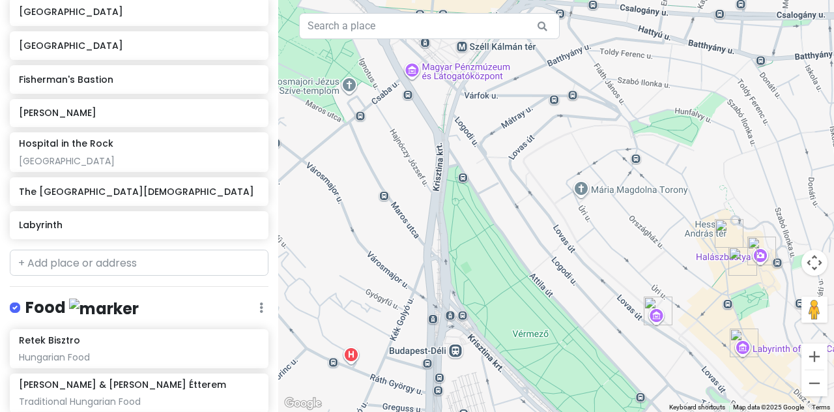
click at [414, 199] on div at bounding box center [556, 206] width 556 height 412
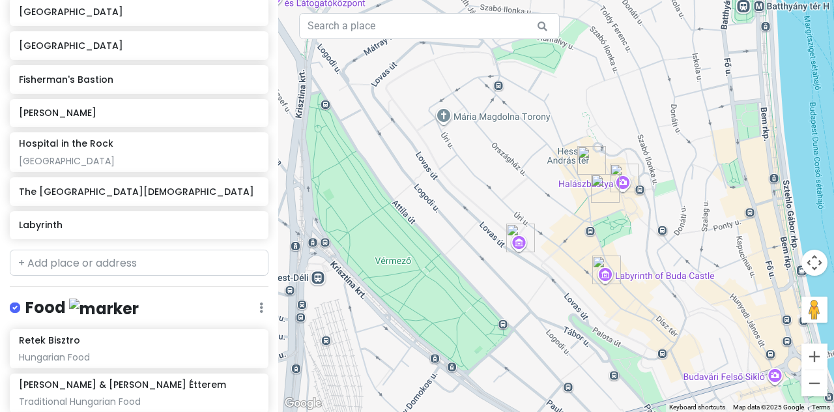
drag, startPoint x: 528, startPoint y: 165, endPoint x: 512, endPoint y: 160, distance: 16.9
click at [414, 160] on div at bounding box center [556, 206] width 556 height 412
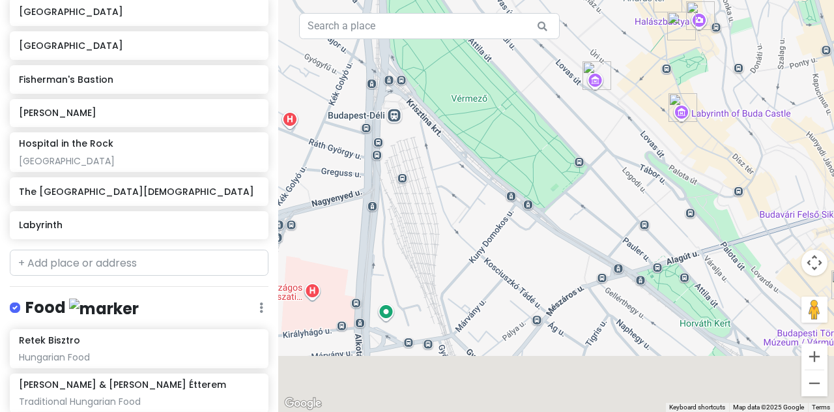
drag, startPoint x: 746, startPoint y: 99, endPoint x: 760, endPoint y: 73, distance: 29.4
click at [414, 73] on div at bounding box center [556, 206] width 556 height 412
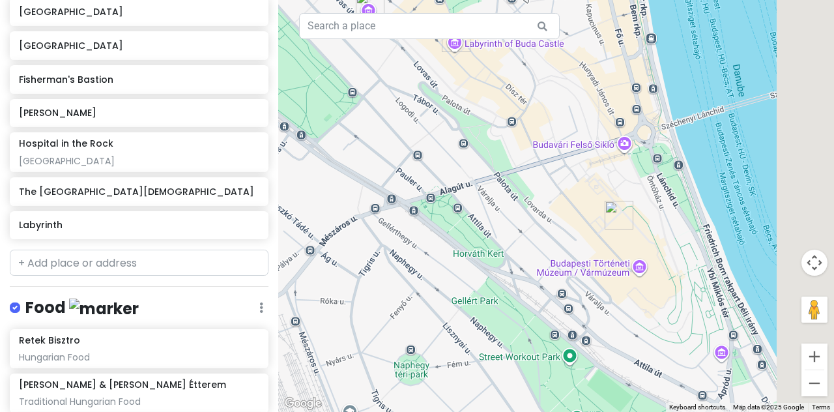
drag, startPoint x: 605, startPoint y: 130, endPoint x: 431, endPoint y: 123, distance: 174.1
click at [414, 123] on div at bounding box center [556, 206] width 556 height 412
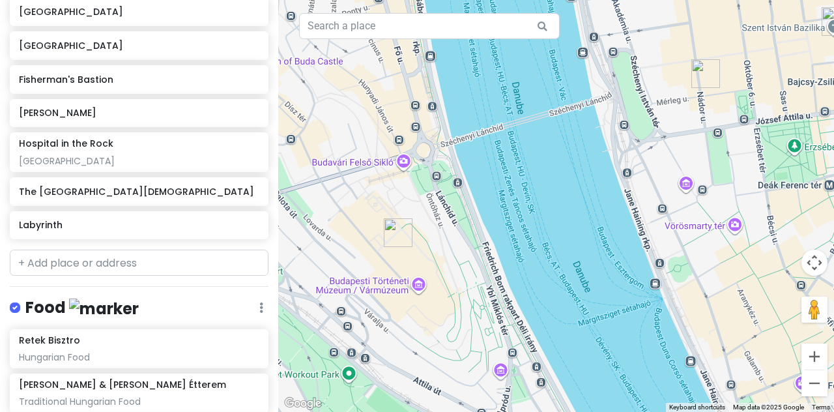
drag, startPoint x: 507, startPoint y: 338, endPoint x: 488, endPoint y: 287, distance: 53.6
click at [414, 287] on div at bounding box center [556, 206] width 556 height 412
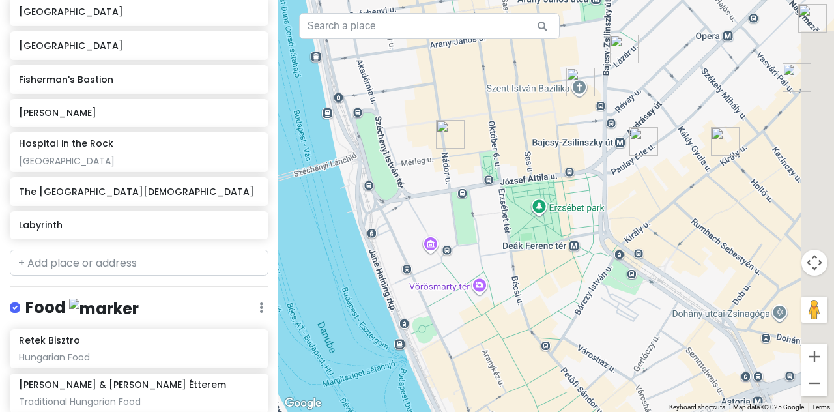
drag, startPoint x: 670, startPoint y: 274, endPoint x: 408, endPoint y: 337, distance: 269.9
click at [408, 337] on div at bounding box center [556, 206] width 556 height 412
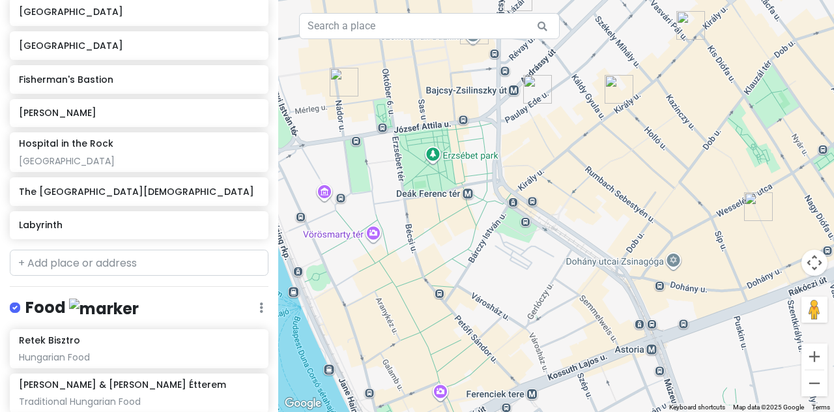
drag, startPoint x: 632, startPoint y: 222, endPoint x: 556, endPoint y: 162, distance: 96.5
click at [414, 162] on div at bounding box center [556, 206] width 556 height 412
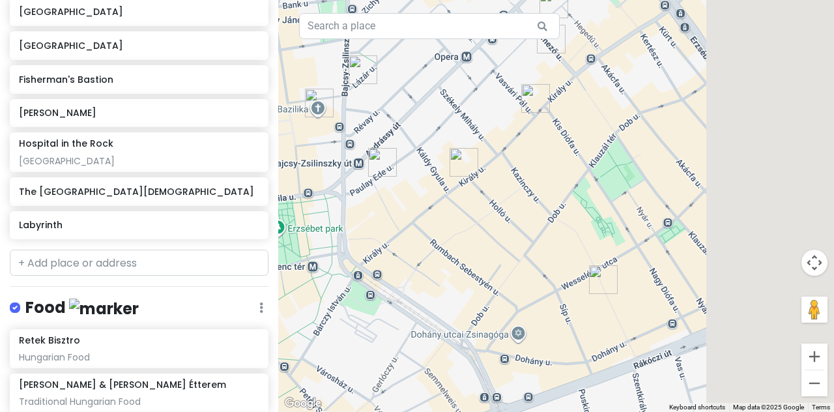
drag, startPoint x: 615, startPoint y: 128, endPoint x: 413, endPoint y: 270, distance: 246.9
click at [413, 270] on div at bounding box center [556, 206] width 556 height 412
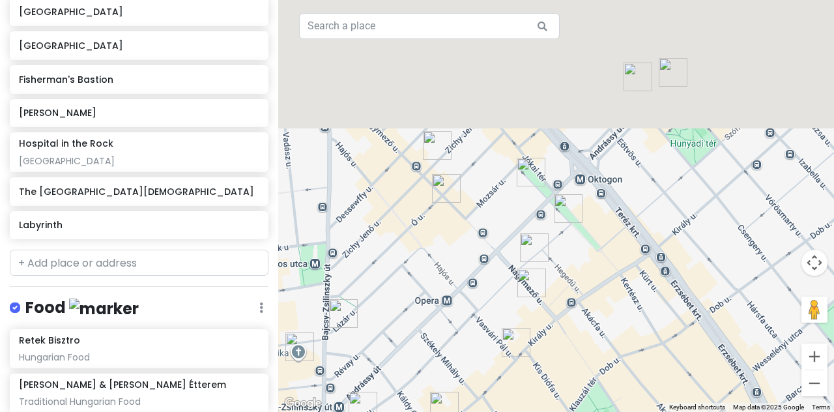
drag, startPoint x: 655, startPoint y: 154, endPoint x: 725, endPoint y: 353, distance: 209.8
click at [414, 353] on div at bounding box center [556, 206] width 556 height 412
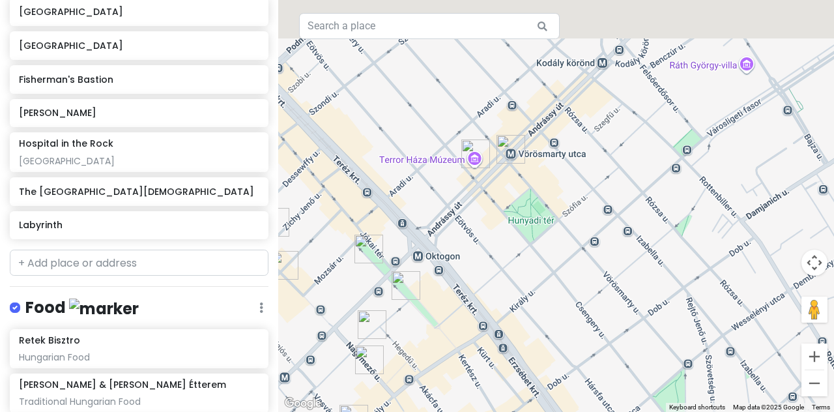
drag, startPoint x: 547, startPoint y: 218, endPoint x: 528, endPoint y: 222, distance: 19.8
click at [414, 222] on div at bounding box center [556, 206] width 556 height 412
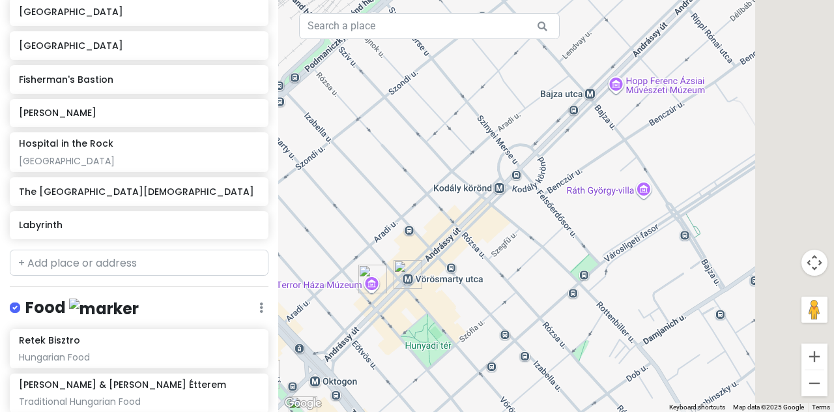
click at [414, 294] on div at bounding box center [556, 206] width 556 height 412
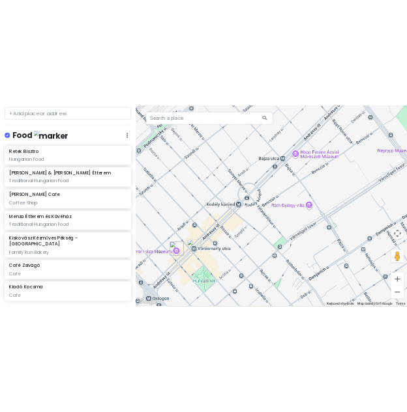
scroll to position [727, 0]
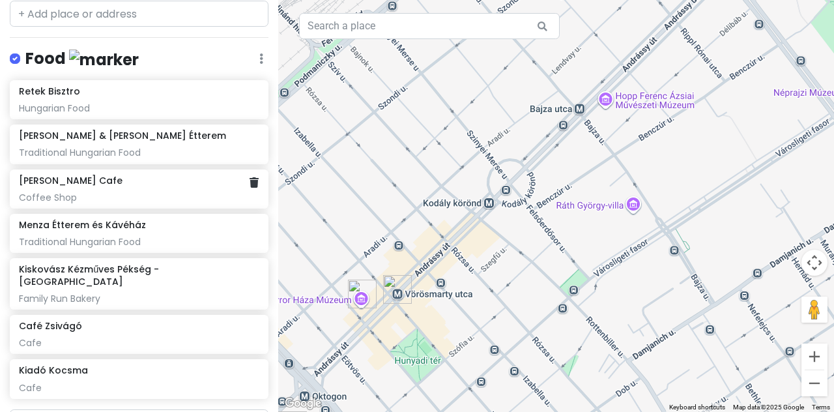
click at [104, 186] on div "[PERSON_NAME] Cafe Coffee Shop" at bounding box center [139, 189] width 240 height 29
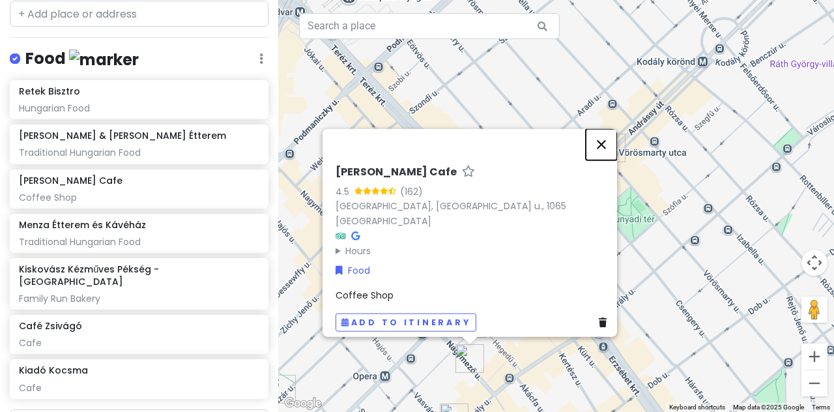
click at [414, 160] on button "Close" at bounding box center [601, 144] width 31 height 31
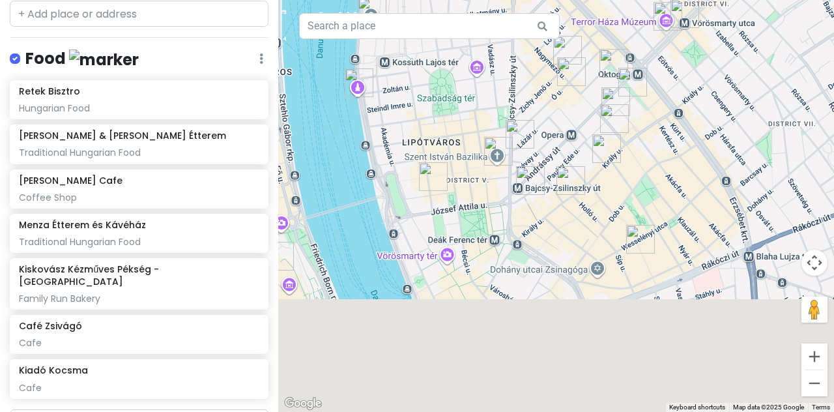
drag, startPoint x: 623, startPoint y: 270, endPoint x: 714, endPoint y: 107, distance: 187.3
click at [414, 107] on div at bounding box center [556, 206] width 556 height 412
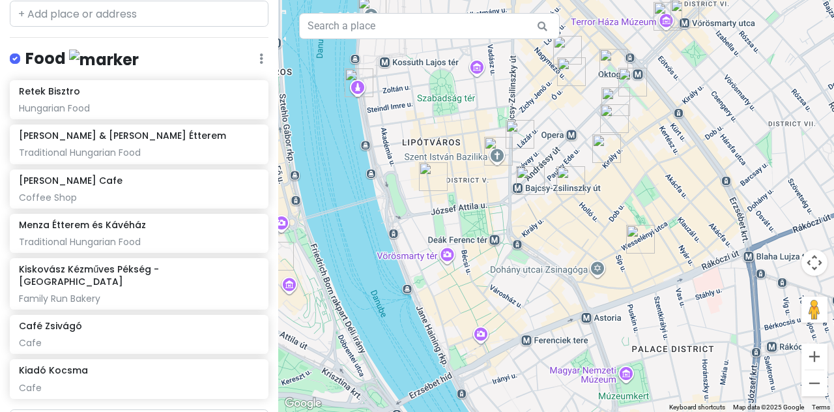
click at [414, 167] on img "Retek Bisztro" at bounding box center [433, 176] width 39 height 39
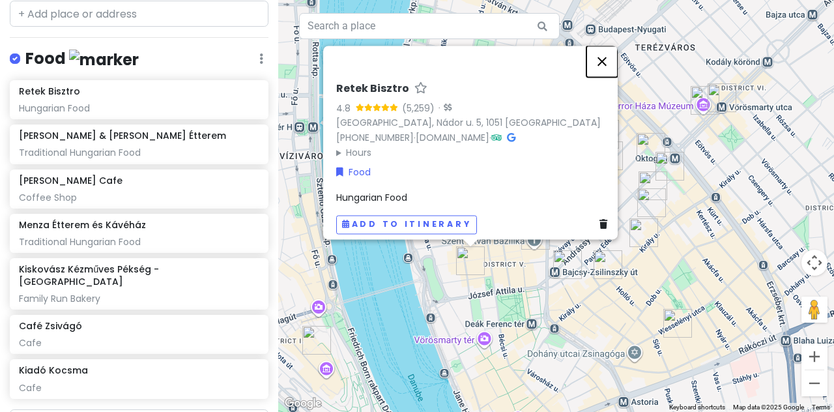
click at [414, 51] on button "Close" at bounding box center [601, 61] width 31 height 31
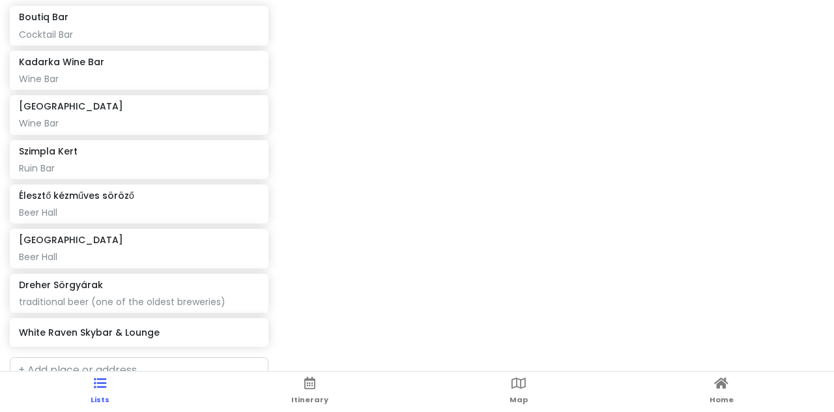
scroll to position [1355, 0]
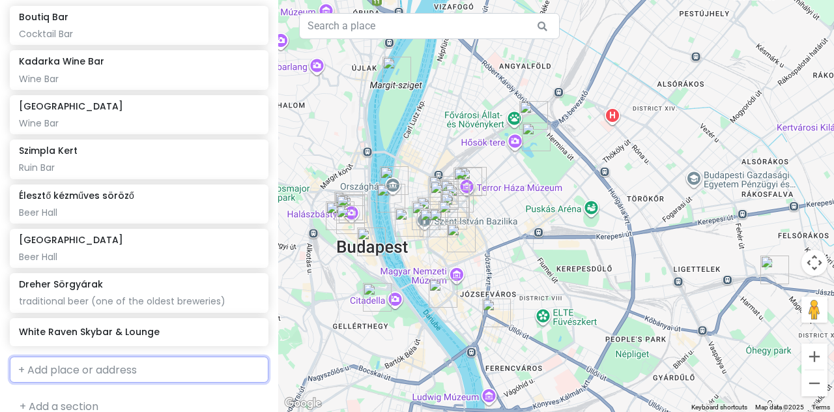
click at [168, 356] on input "text" at bounding box center [139, 369] width 259 height 26
type input "liz & chai"
click at [115, 394] on span "Liz & Chain Rooftop Bar" at bounding box center [83, 398] width 114 height 13
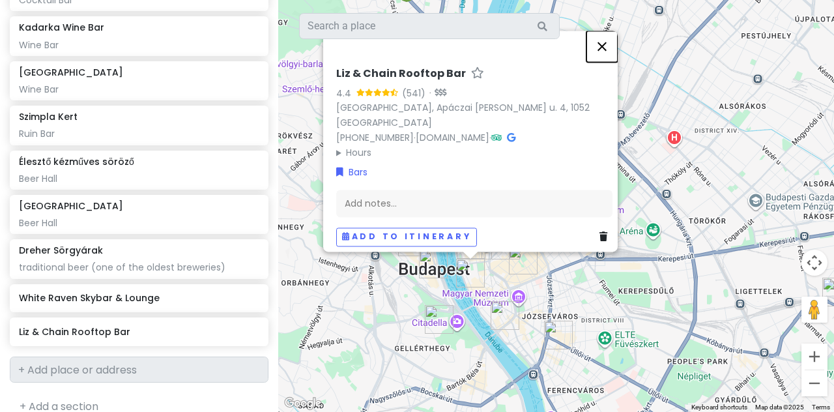
click at [414, 48] on button "Close" at bounding box center [601, 46] width 31 height 31
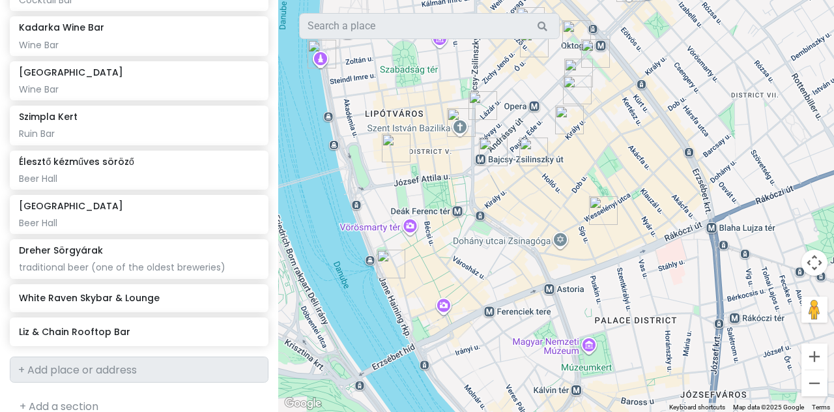
drag, startPoint x: 439, startPoint y: 277, endPoint x: 424, endPoint y: 277, distance: 15.0
click at [414, 277] on div at bounding box center [556, 206] width 556 height 412
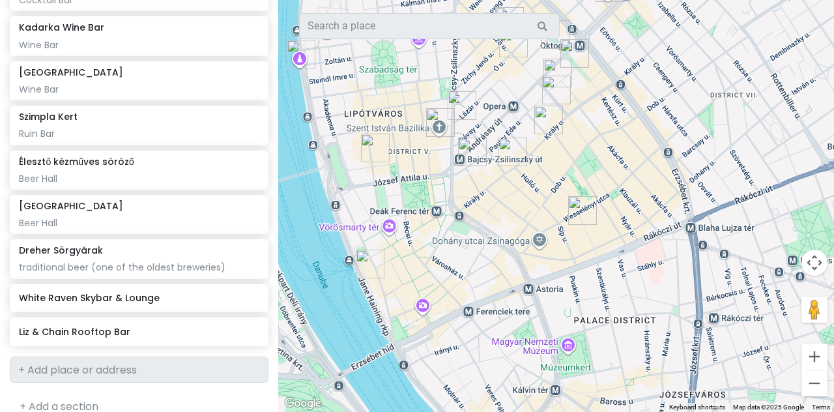
click at [371, 266] on img "Liz & Chain Rooftop Bar" at bounding box center [370, 263] width 39 height 39
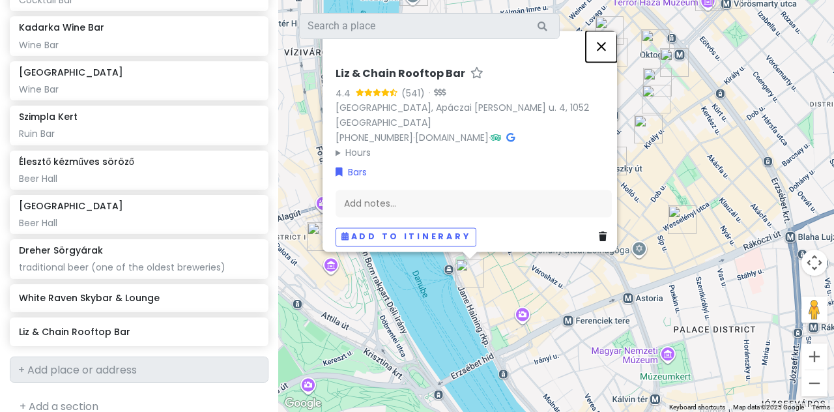
click at [414, 54] on button "Close" at bounding box center [601, 46] width 31 height 31
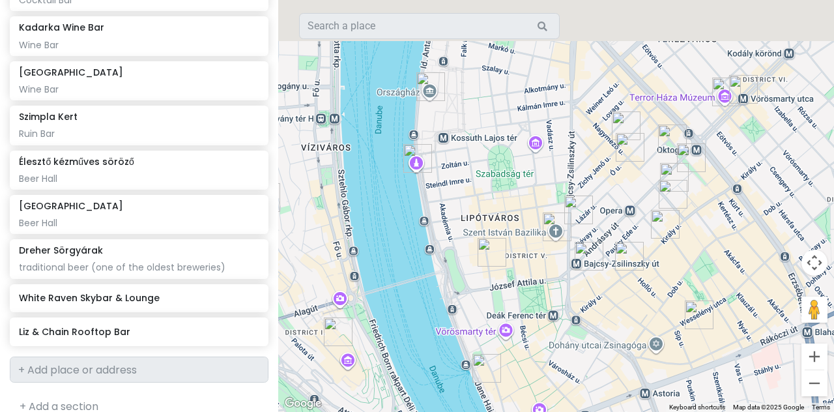
drag, startPoint x: 430, startPoint y: 182, endPoint x: 431, endPoint y: 193, distance: 11.2
click at [414, 193] on div "To navigate, press the arrow keys." at bounding box center [556, 206] width 556 height 412
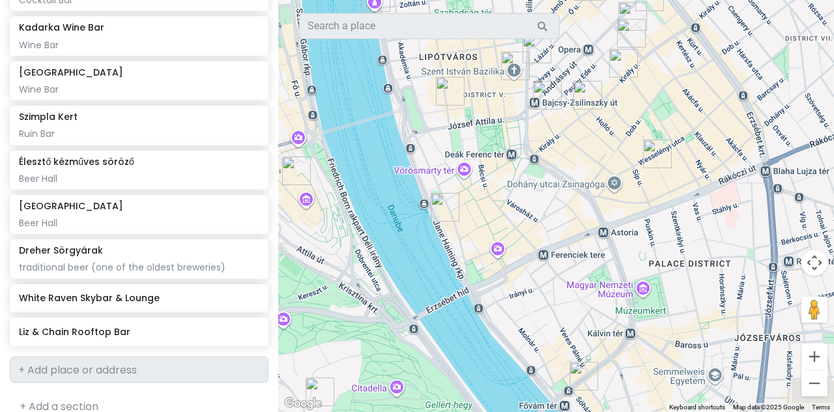
drag, startPoint x: 444, startPoint y: 260, endPoint x: 431, endPoint y: 205, distance: 56.8
click at [414, 205] on img "Liz & Chain Rooftop Bar" at bounding box center [444, 207] width 39 height 39
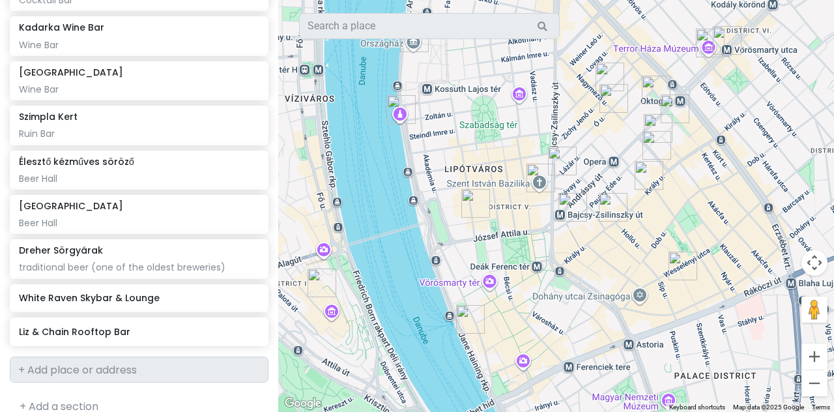
drag, startPoint x: 450, startPoint y: 191, endPoint x: 452, endPoint y: 205, distance: 14.6
click at [414, 205] on div "To navigate, press the arrow keys." at bounding box center [556, 206] width 556 height 412
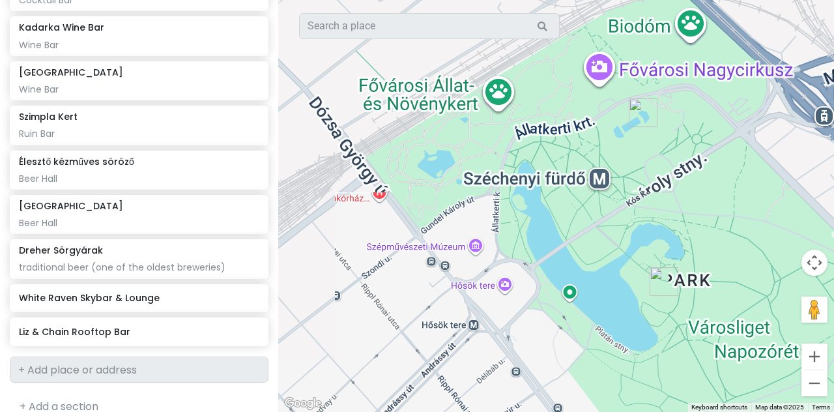
click at [414, 116] on img "Széchenyi Thermal Bath" at bounding box center [643, 112] width 39 height 39
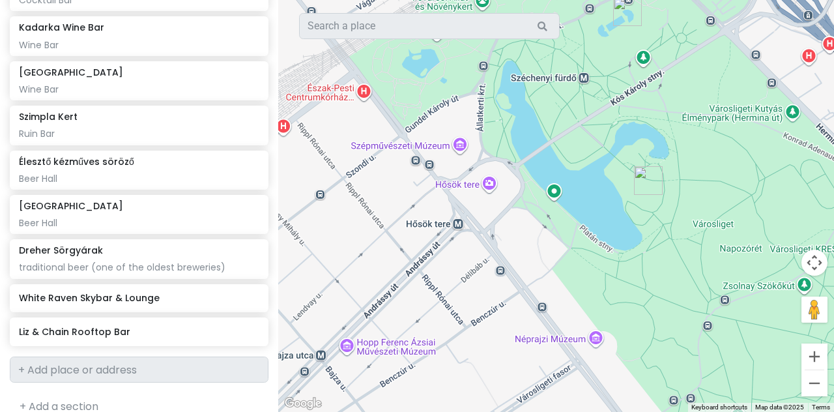
click at [414, 184] on img "Vajdahunyad Castle" at bounding box center [648, 180] width 39 height 39
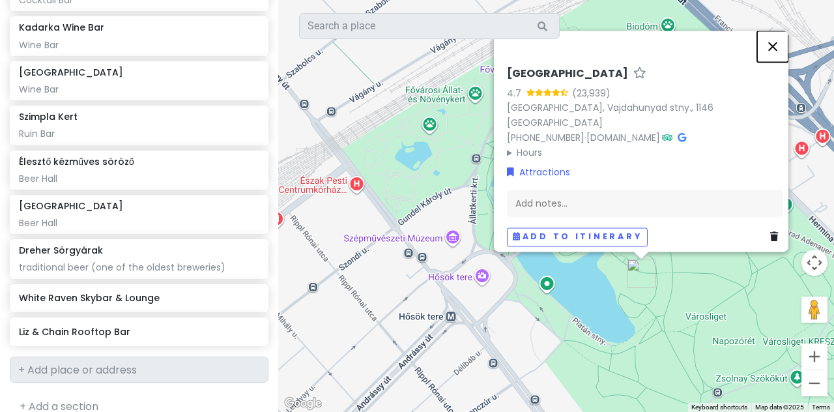
click at [414, 53] on button "Close" at bounding box center [772, 46] width 31 height 31
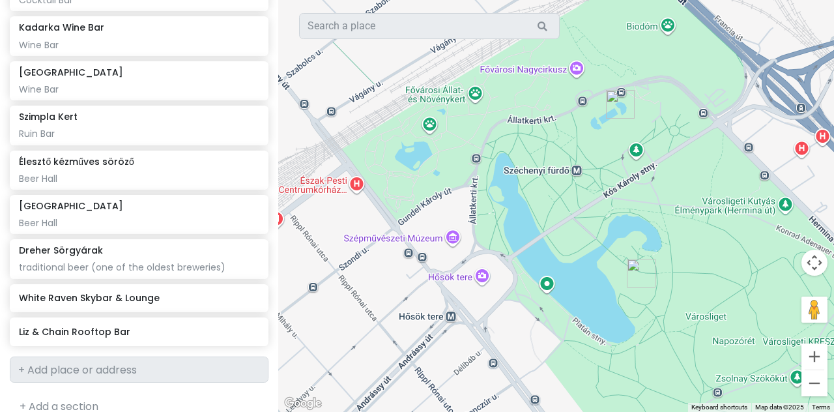
click at [414, 102] on img "Széchenyi Thermal Bath" at bounding box center [620, 104] width 39 height 39
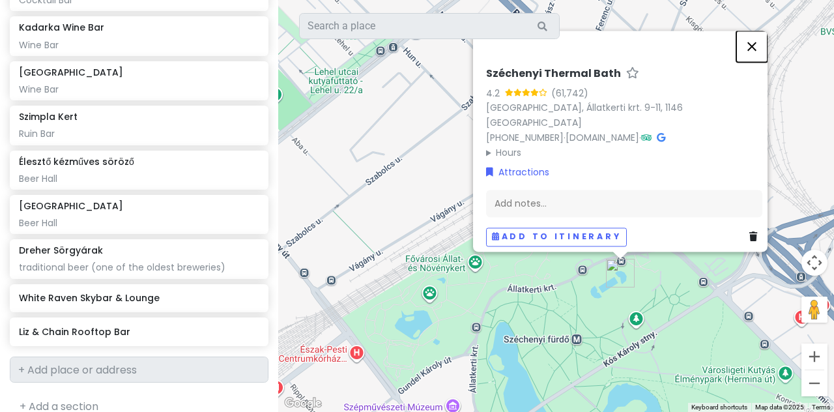
click at [414, 55] on button "Close" at bounding box center [751, 46] width 31 height 31
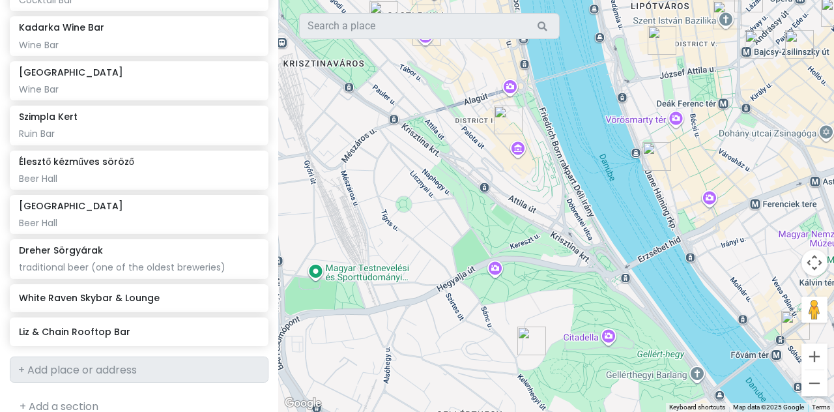
click at [414, 149] on div at bounding box center [556, 206] width 556 height 412
click at [414, 337] on img "Gellért Hill" at bounding box center [531, 340] width 39 height 39
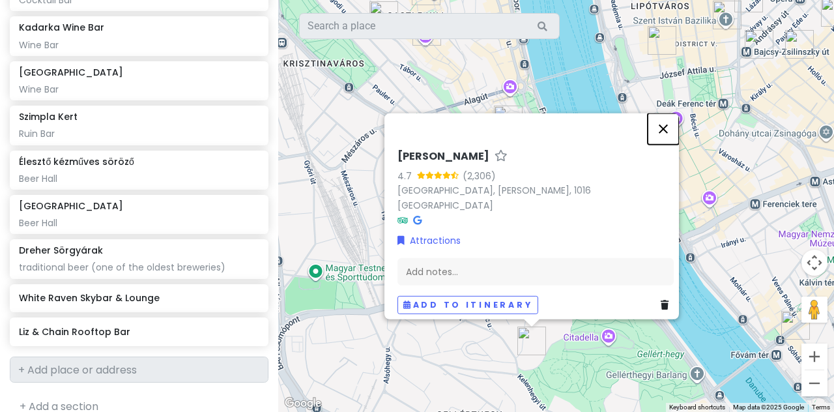
click at [414, 139] on button "Close" at bounding box center [663, 128] width 31 height 31
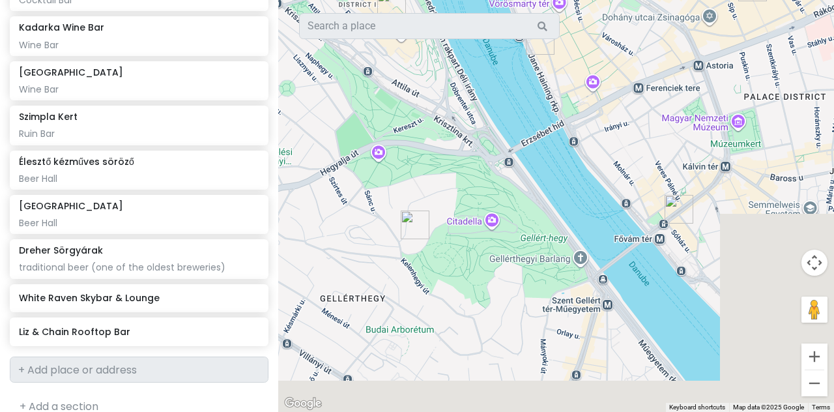
drag, startPoint x: 652, startPoint y: 308, endPoint x: 533, endPoint y: 186, distance: 169.6
click at [414, 186] on div "To navigate, press the arrow keys." at bounding box center [556, 206] width 556 height 412
